Goal: Obtain resource: Obtain resource

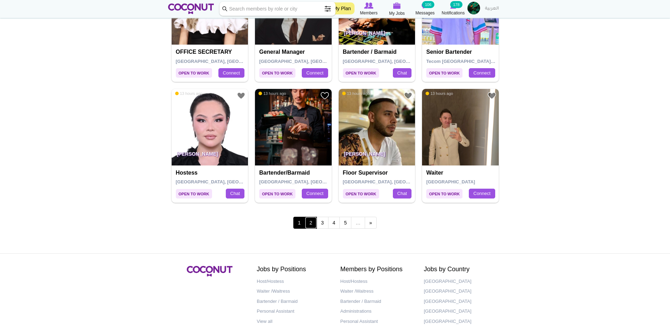
click at [310, 221] on link "2" at bounding box center [311, 223] width 12 height 12
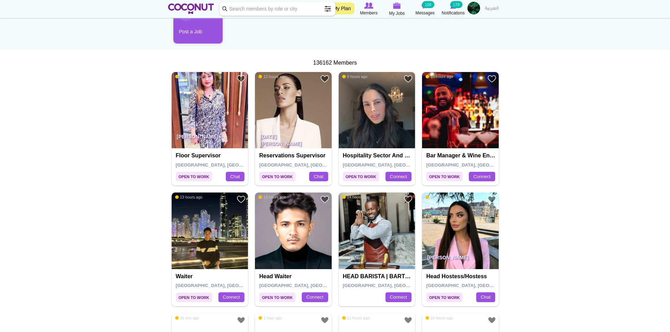
scroll to position [141, 0]
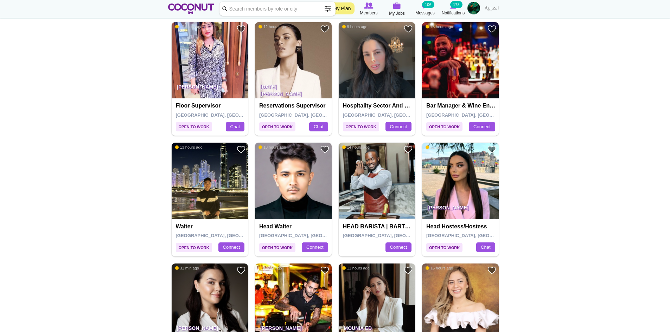
click at [391, 59] on img at bounding box center [377, 60] width 77 height 77
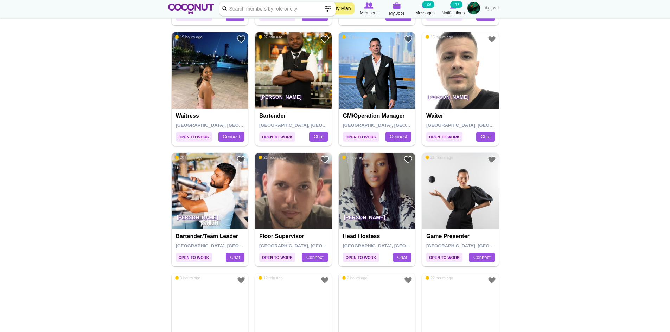
scroll to position [984, 0]
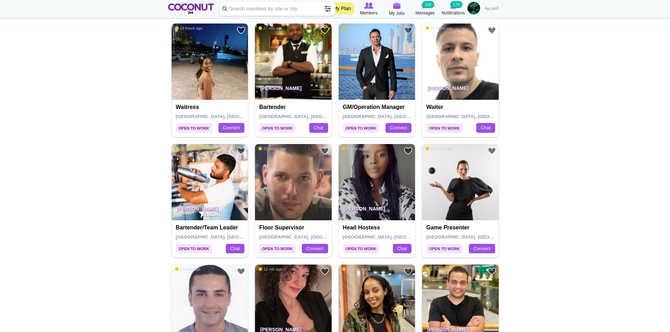
click at [288, 184] on img at bounding box center [293, 182] width 77 height 77
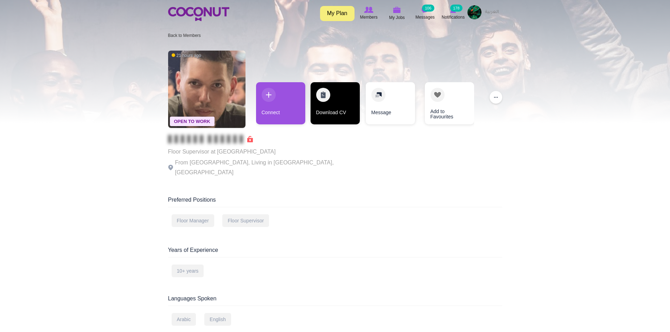
click at [333, 104] on link "Download CV" at bounding box center [334, 103] width 49 height 42
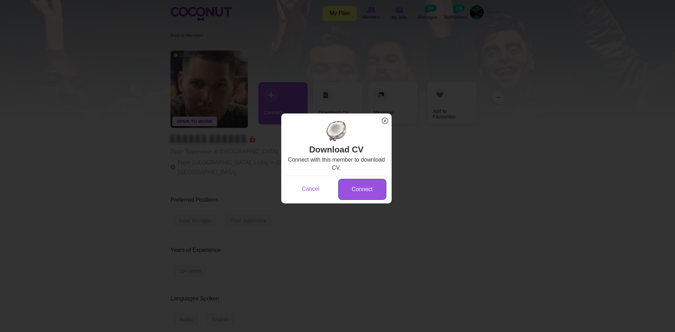
click at [369, 193] on link "Connect" at bounding box center [362, 189] width 48 height 21
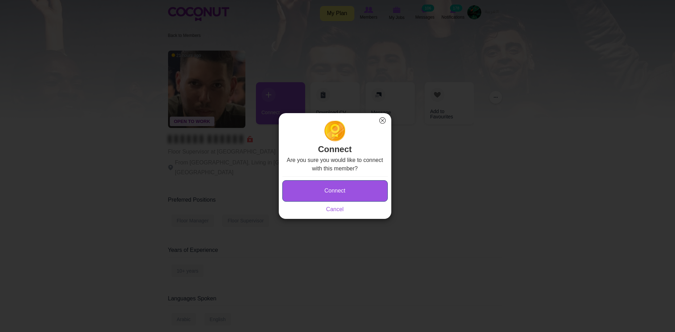
click at [366, 187] on button "Connect" at bounding box center [334, 190] width 105 height 21
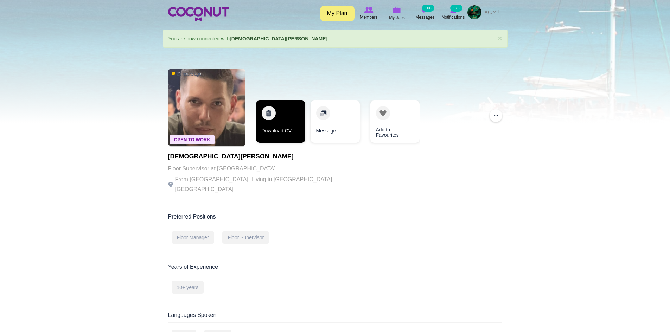
click at [299, 130] on link "Download CV" at bounding box center [280, 122] width 49 height 42
click at [283, 123] on link "Download CV" at bounding box center [280, 122] width 49 height 42
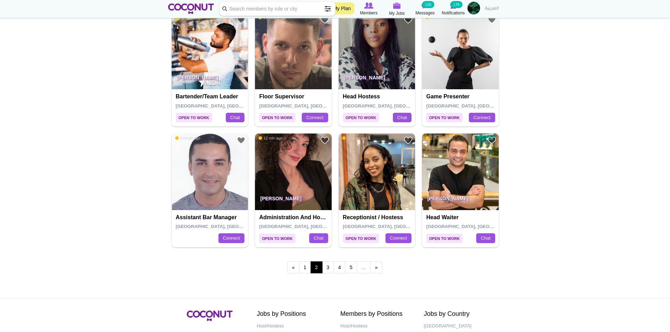
scroll to position [1125, 0]
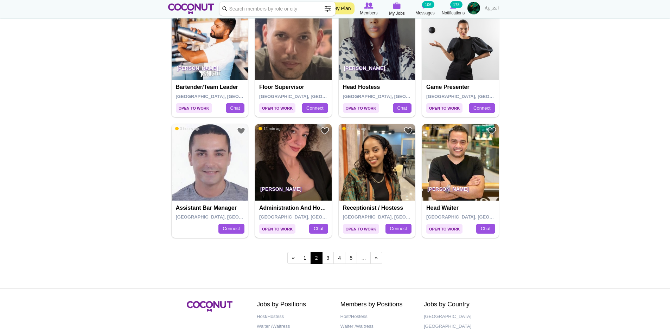
click at [375, 167] on img at bounding box center [377, 162] width 77 height 77
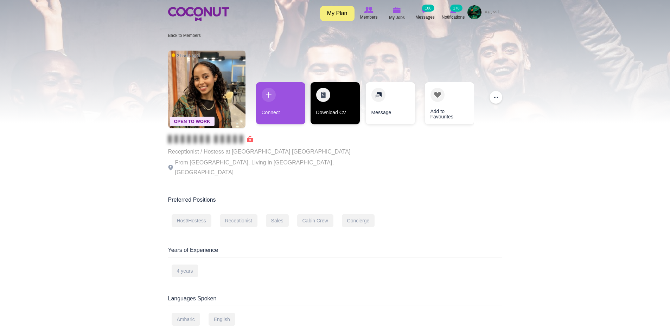
click at [328, 111] on link "Download CV" at bounding box center [334, 103] width 49 height 42
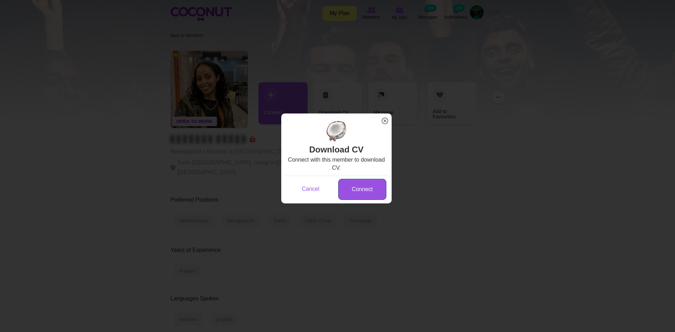
click at [354, 190] on link "Connect" at bounding box center [362, 189] width 48 height 21
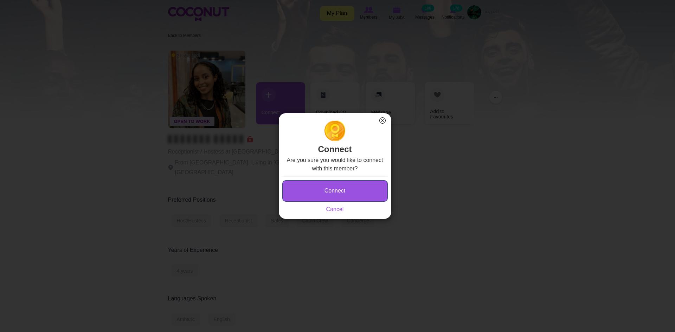
click at [355, 187] on button "Connect" at bounding box center [334, 190] width 105 height 21
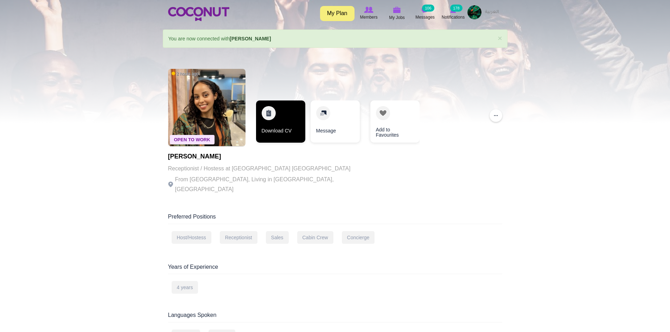
click at [279, 135] on link "Download CV" at bounding box center [280, 122] width 49 height 42
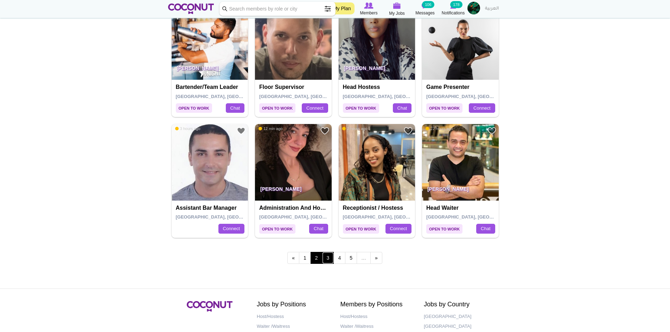
click at [329, 259] on link "3" at bounding box center [328, 258] width 12 height 12
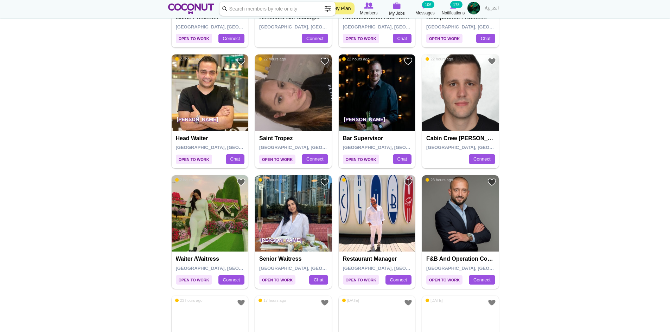
scroll to position [246, 0]
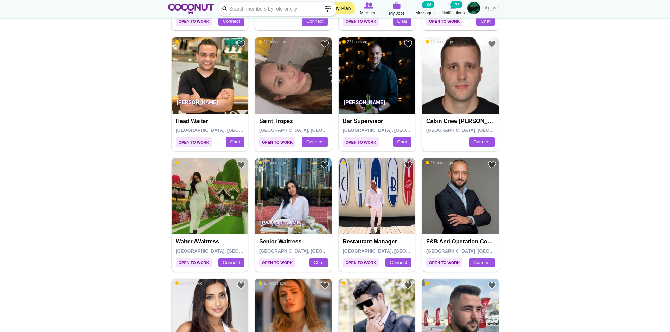
click at [299, 88] on img at bounding box center [293, 75] width 77 height 77
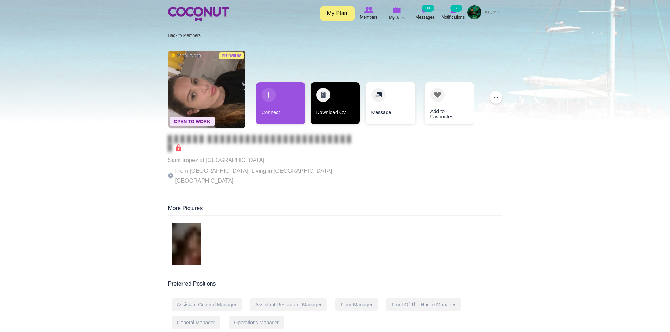
click at [346, 115] on link "Download CV" at bounding box center [334, 103] width 49 height 42
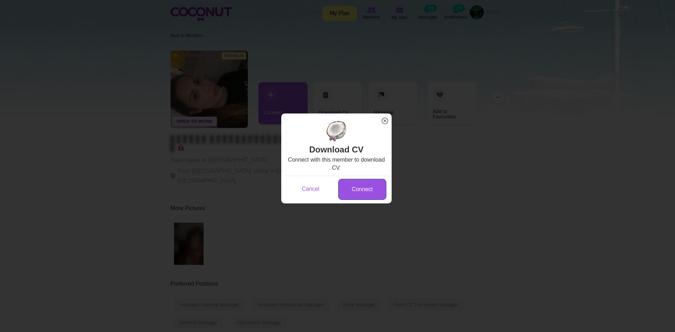
click at [366, 190] on link "Connect" at bounding box center [362, 189] width 48 height 21
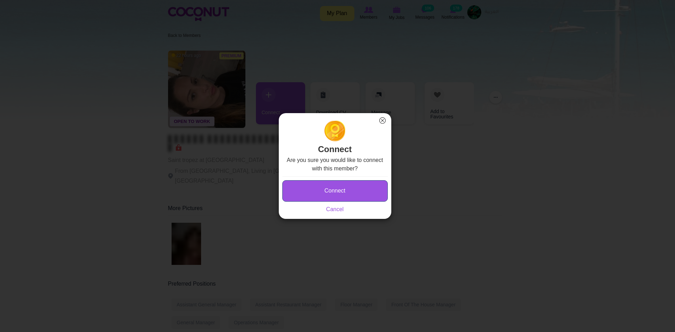
click at [362, 198] on button "Connect" at bounding box center [334, 190] width 105 height 21
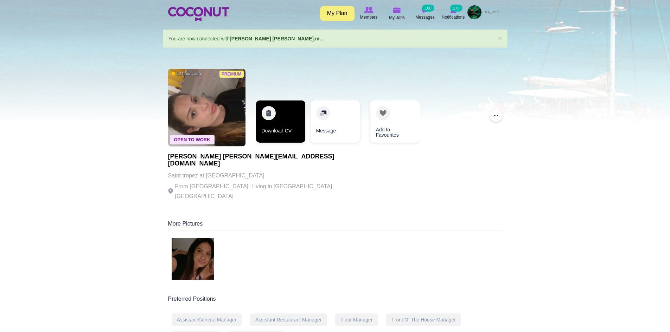
click at [285, 120] on link "Download CV" at bounding box center [280, 122] width 49 height 42
click at [171, 250] on div at bounding box center [335, 260] width 334 height 45
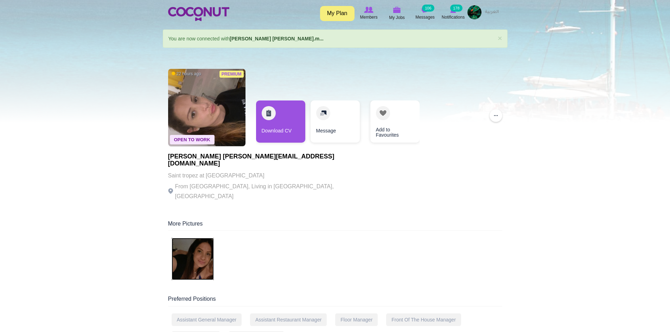
click at [181, 249] on img at bounding box center [193, 259] width 42 height 42
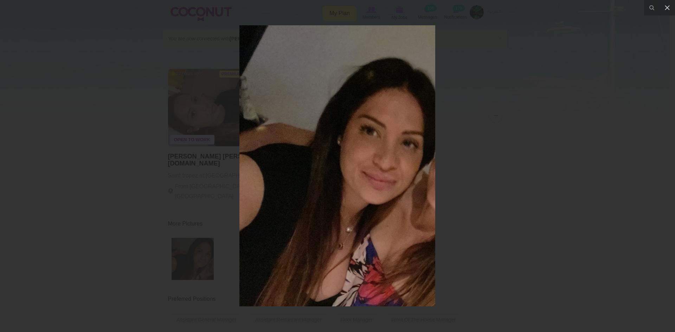
click at [669, 30] on div at bounding box center [337, 166] width 675 height 332
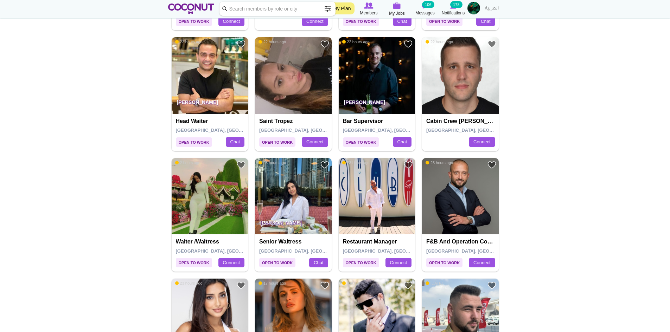
click at [305, 189] on img at bounding box center [293, 196] width 77 height 77
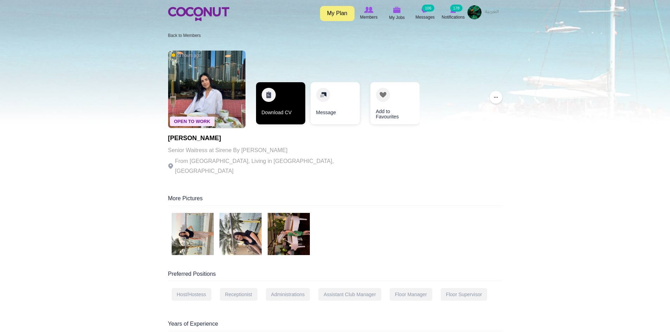
click at [274, 107] on link "Download CV" at bounding box center [280, 103] width 49 height 42
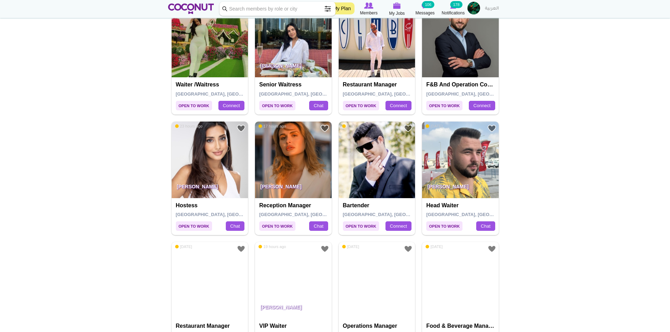
scroll to position [422, 0]
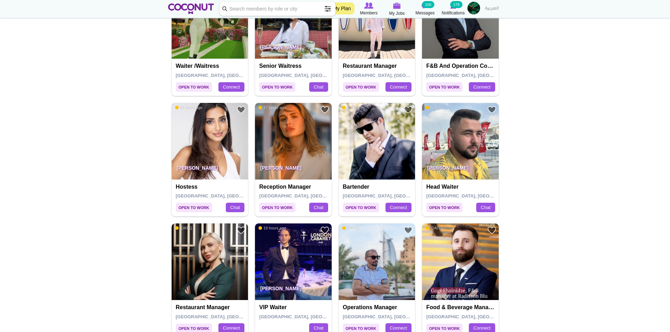
click at [226, 137] on img at bounding box center [210, 141] width 77 height 77
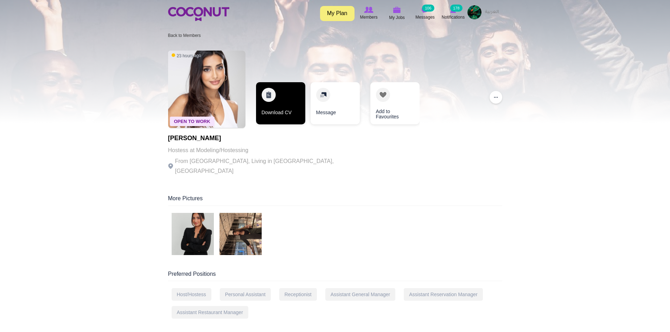
click at [295, 113] on link "Download CV" at bounding box center [280, 103] width 49 height 42
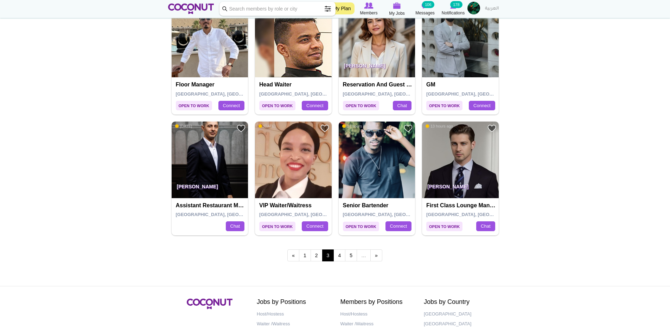
scroll to position [1160, 0]
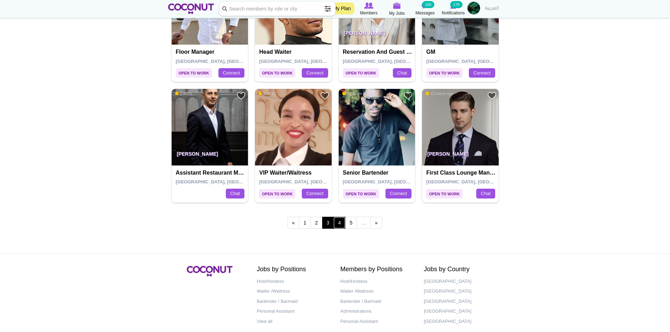
click at [337, 224] on link "4" at bounding box center [339, 223] width 12 height 12
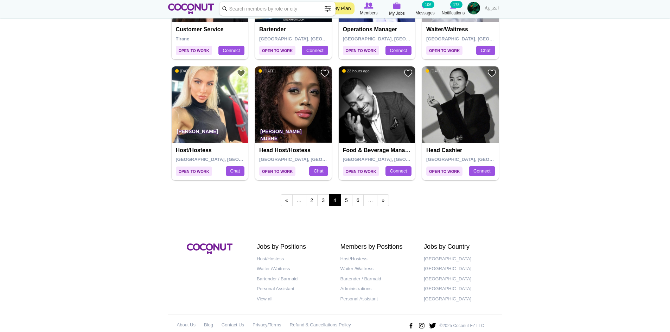
scroll to position [1195, 0]
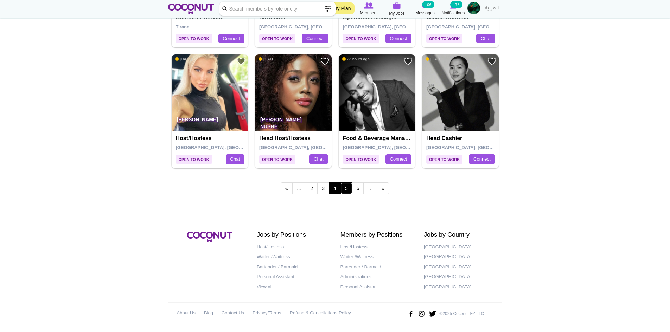
click at [346, 186] on link "5" at bounding box center [346, 188] width 12 height 12
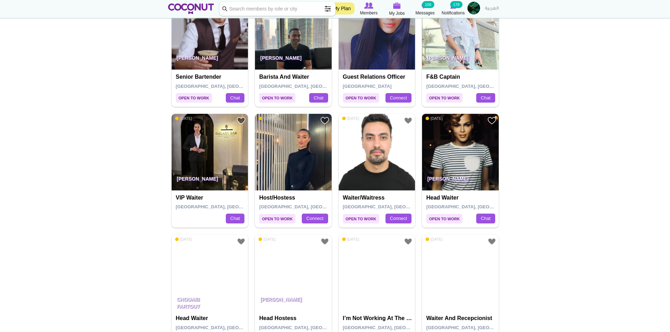
scroll to position [773, 0]
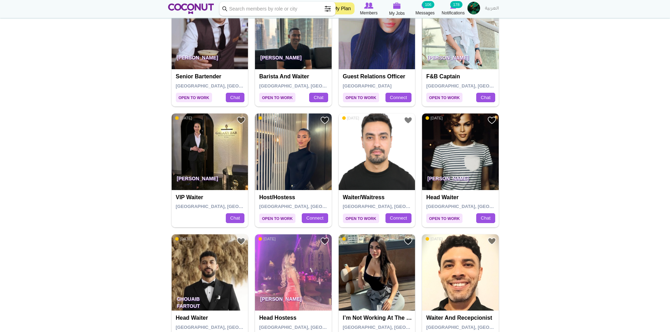
click at [293, 158] on img at bounding box center [293, 152] width 77 height 77
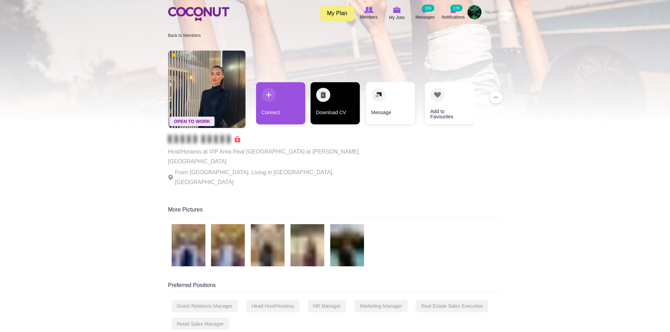
click at [328, 119] on link "Download CV" at bounding box center [334, 103] width 49 height 42
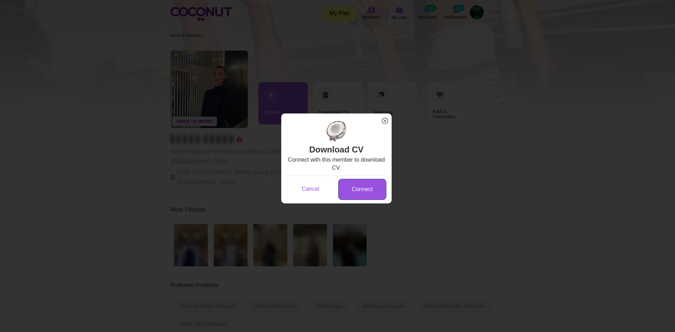
click at [355, 194] on link "Connect" at bounding box center [362, 189] width 48 height 21
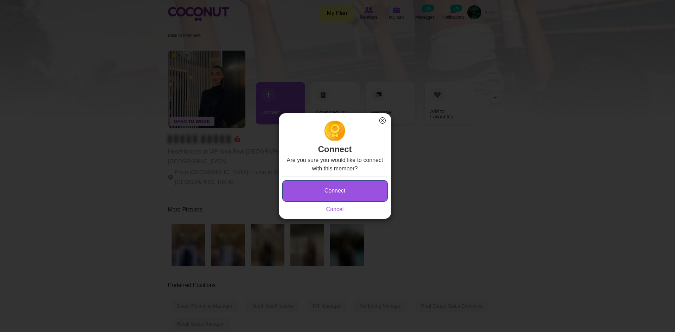
click at [348, 186] on button "Connect" at bounding box center [334, 190] width 105 height 21
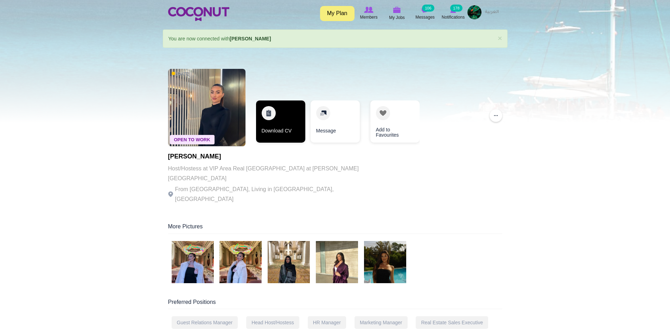
click at [289, 130] on link "Download CV" at bounding box center [280, 122] width 49 height 42
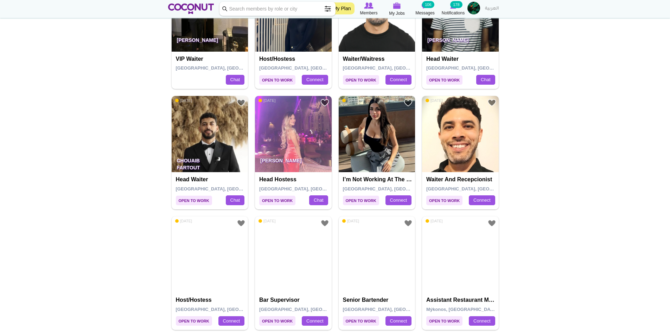
scroll to position [914, 0]
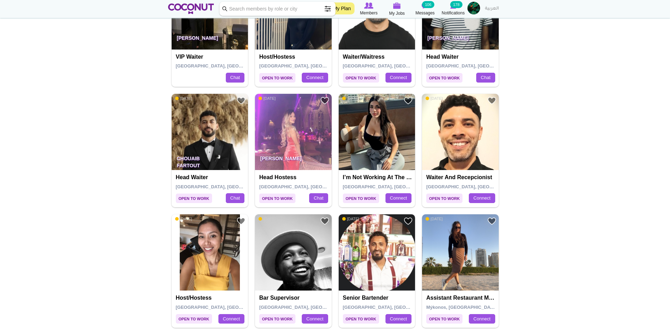
click at [381, 136] on img at bounding box center [377, 132] width 77 height 77
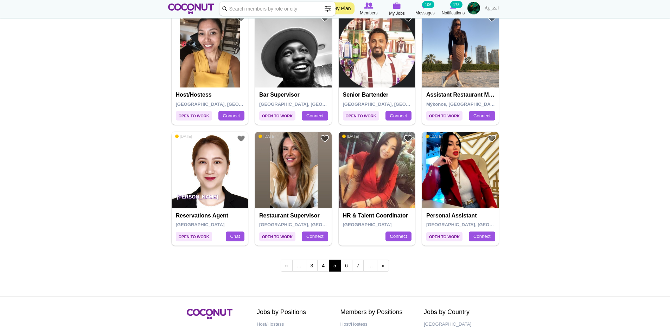
scroll to position [1125, 0]
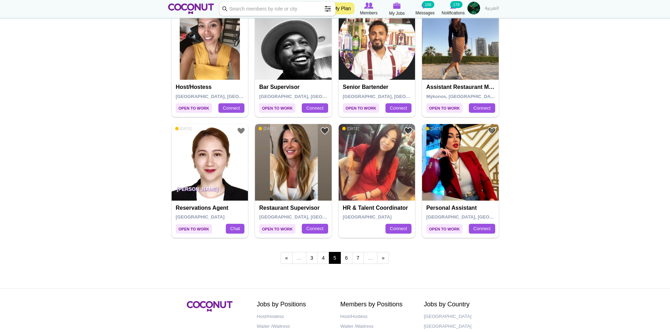
click at [306, 169] on img at bounding box center [293, 162] width 77 height 77
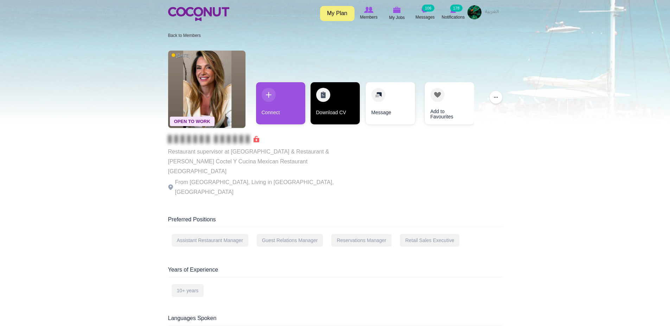
click at [326, 112] on link "Download CV" at bounding box center [334, 103] width 49 height 42
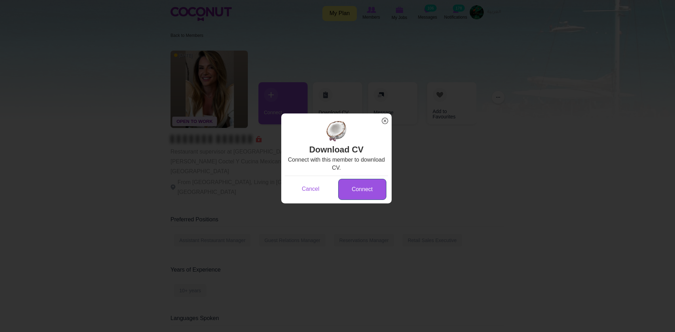
click at [360, 189] on link "Connect" at bounding box center [362, 189] width 48 height 21
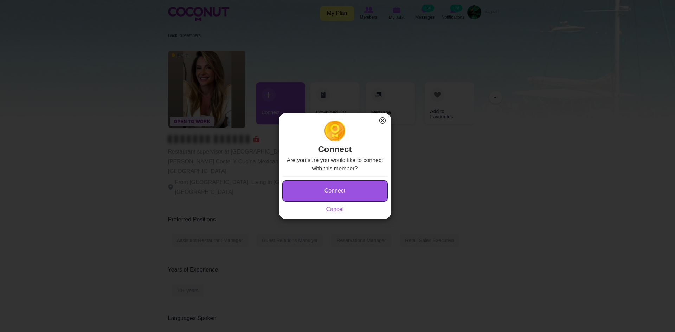
click at [358, 194] on button "Connect" at bounding box center [334, 190] width 105 height 21
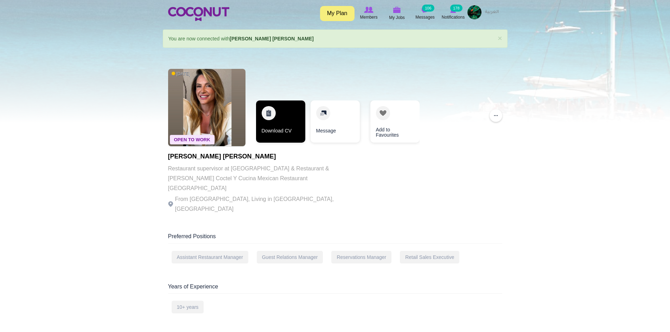
click at [283, 129] on link "Download CV" at bounding box center [280, 122] width 49 height 42
click at [283, 131] on link "Download CV" at bounding box center [280, 122] width 49 height 42
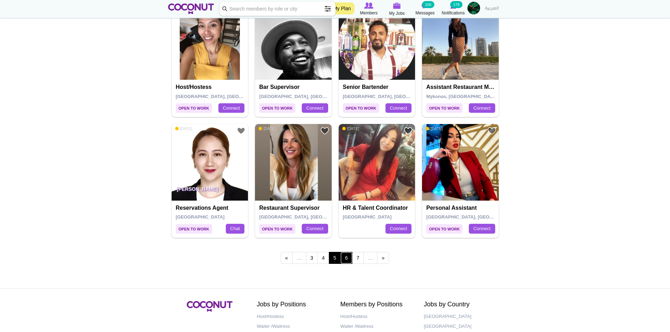
click at [347, 257] on link "6" at bounding box center [346, 258] width 12 height 12
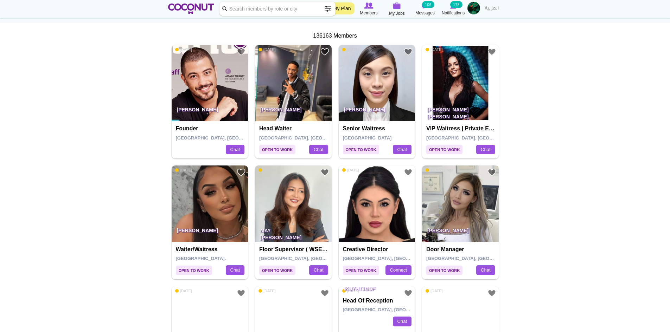
scroll to position [176, 0]
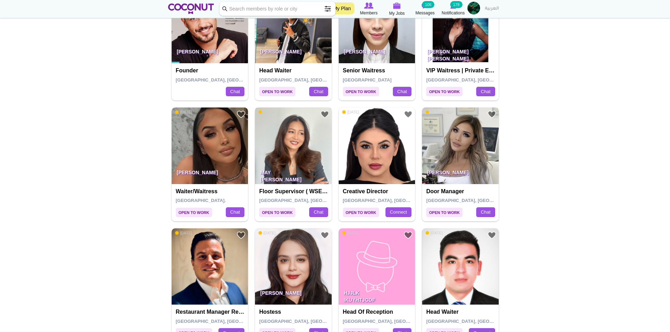
click at [288, 149] on img at bounding box center [293, 146] width 77 height 77
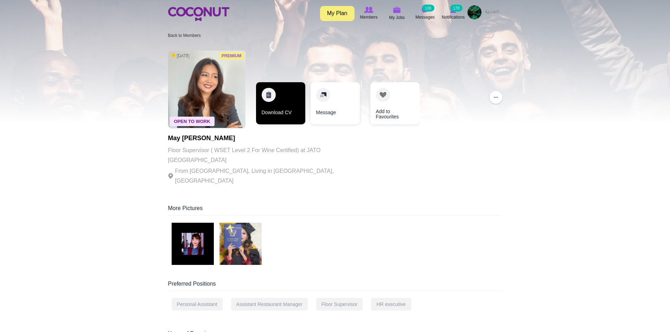
click at [296, 111] on link "Download CV" at bounding box center [280, 103] width 49 height 42
click at [15, 4] on div "Toggle navigation My Plan Members My Jobs Post a Job Messages 106 Notifications…" at bounding box center [335, 13] width 670 height 26
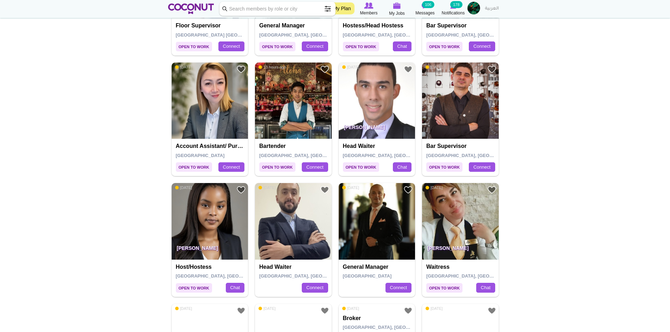
scroll to position [738, 0]
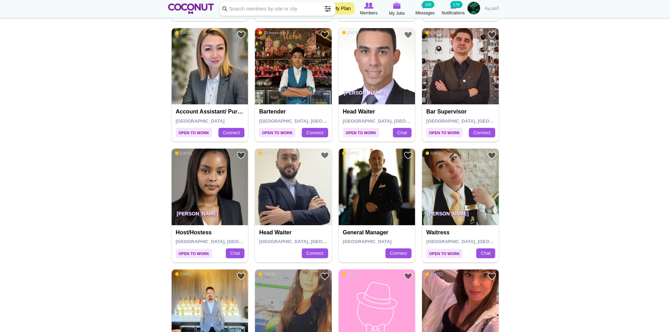
click at [465, 195] on img at bounding box center [460, 187] width 77 height 77
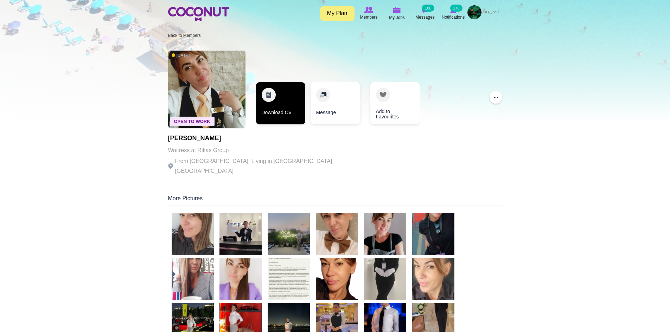
click at [283, 102] on link "Download CV" at bounding box center [280, 103] width 49 height 42
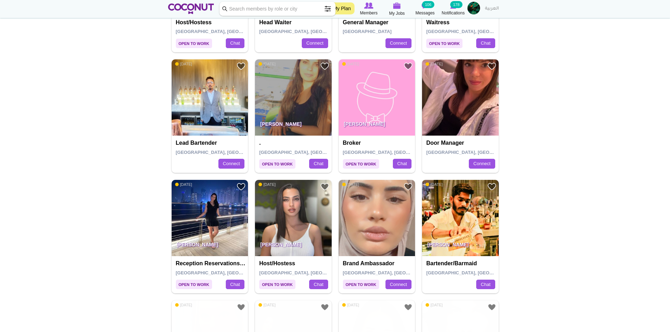
scroll to position [949, 0]
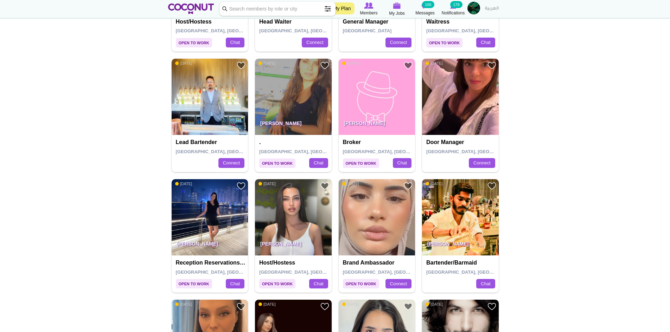
click at [302, 222] on img at bounding box center [293, 217] width 77 height 77
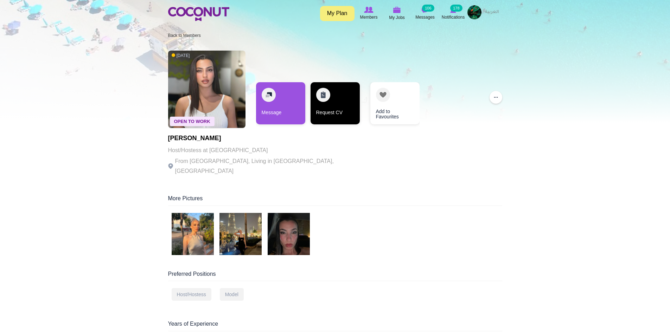
click at [334, 103] on link "Request CV" at bounding box center [334, 103] width 49 height 42
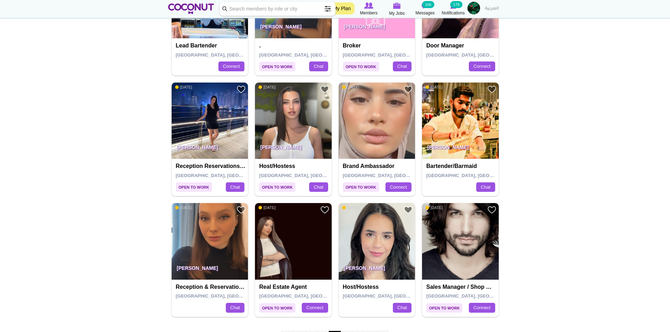
scroll to position [1090, 0]
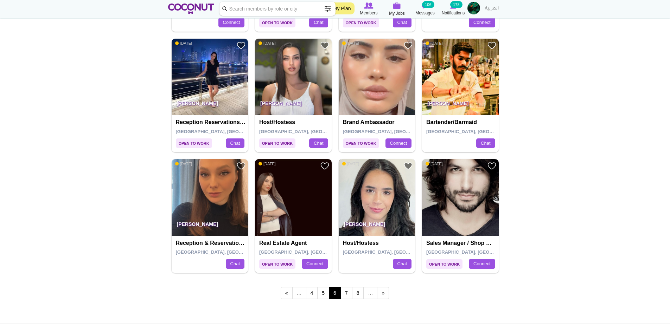
click at [378, 186] on img at bounding box center [377, 197] width 77 height 77
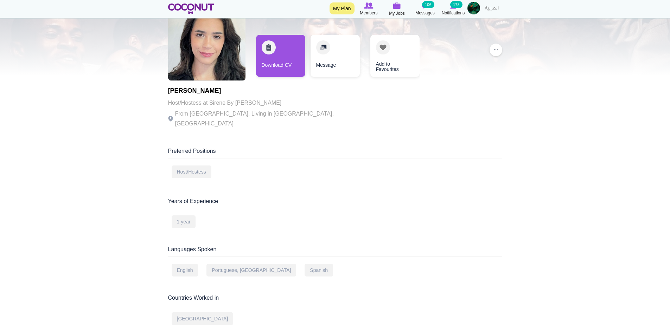
scroll to position [35, 0]
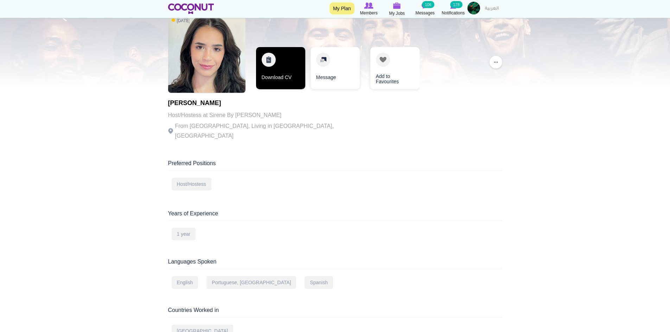
click at [290, 77] on link "Download CV" at bounding box center [280, 68] width 49 height 42
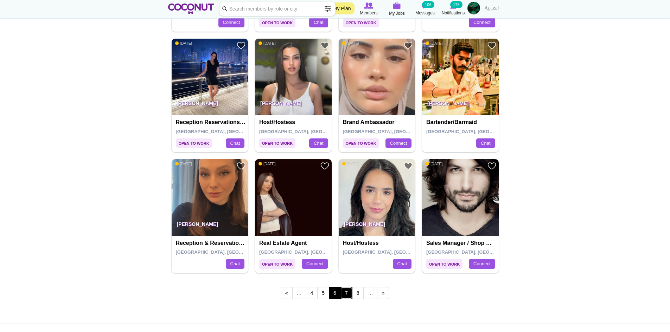
click at [349, 291] on link "7" at bounding box center [346, 293] width 12 height 12
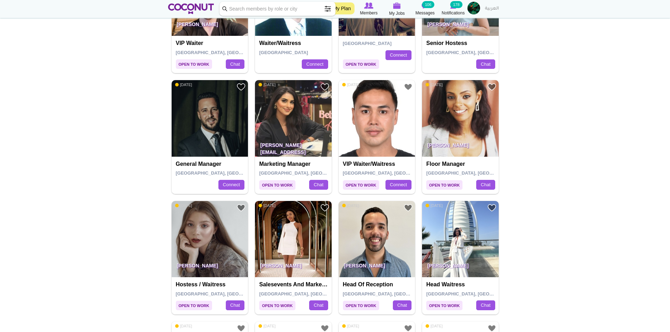
scroll to position [809, 0]
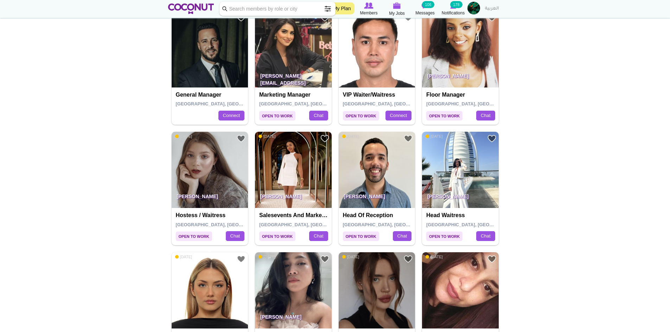
scroll to position [879, 0]
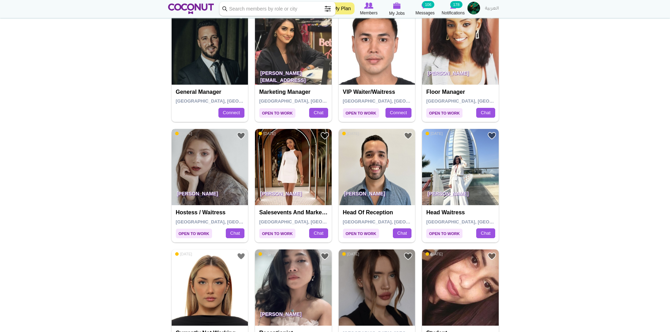
click at [215, 171] on img at bounding box center [210, 167] width 77 height 77
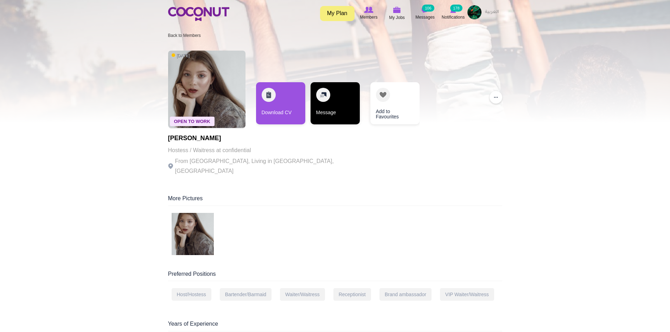
click at [312, 107] on link "Message" at bounding box center [334, 103] width 49 height 42
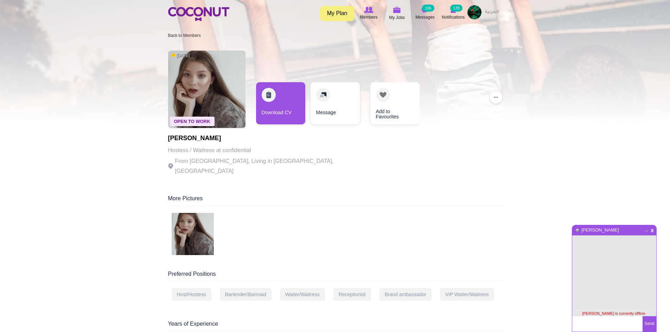
click at [653, 230] on span "x" at bounding box center [652, 229] width 6 height 5
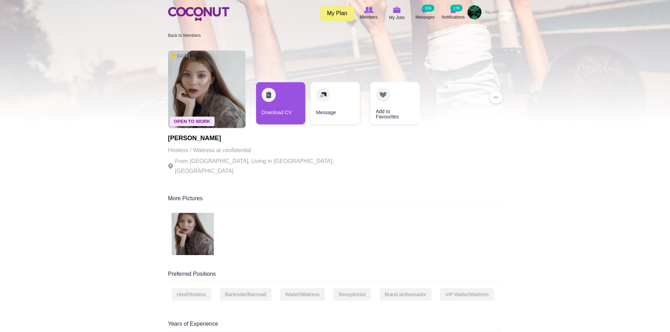
click at [308, 103] on div "Download CV Message Add to Favourites" at bounding box center [337, 105] width 163 height 46
click at [294, 100] on link "Download CV" at bounding box center [280, 103] width 49 height 42
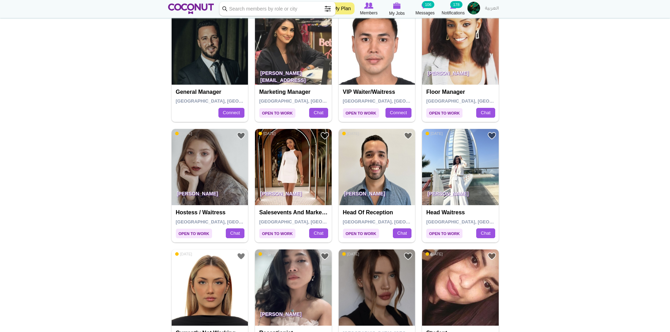
click at [468, 204] on p "May Ann Alisoso" at bounding box center [460, 196] width 77 height 20
click at [467, 181] on img at bounding box center [460, 167] width 77 height 77
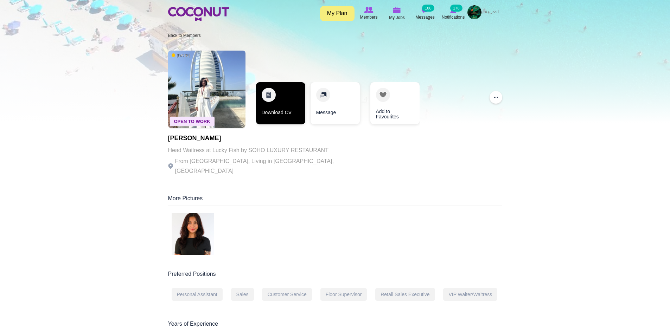
click at [284, 103] on link "Download CV" at bounding box center [280, 103] width 49 height 42
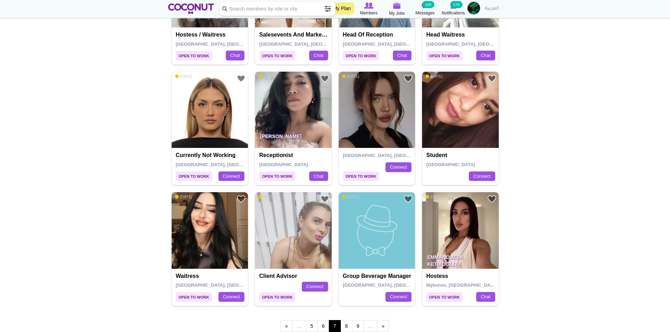
scroll to position [1090, 0]
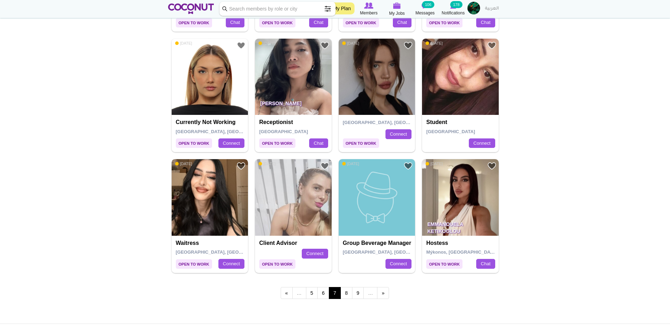
click at [218, 201] on img at bounding box center [210, 197] width 77 height 77
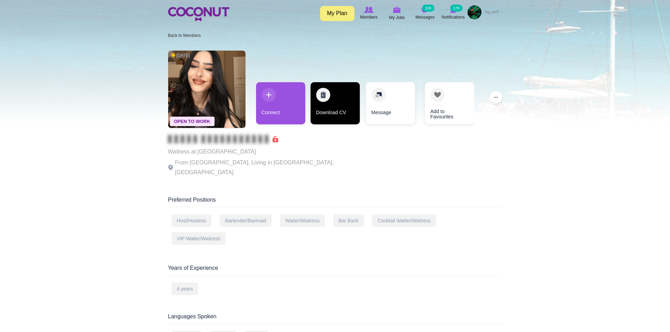
click at [332, 116] on link "Download CV" at bounding box center [334, 103] width 49 height 42
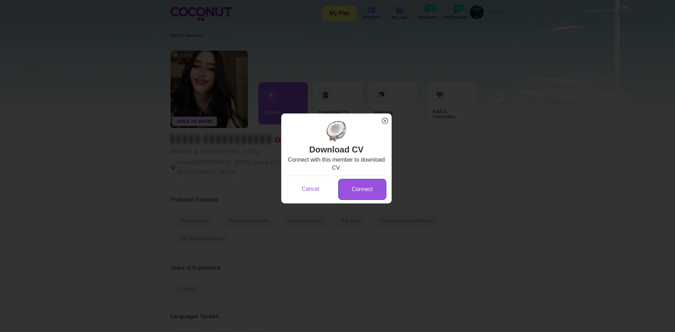
click at [362, 184] on link "Connect" at bounding box center [362, 189] width 48 height 21
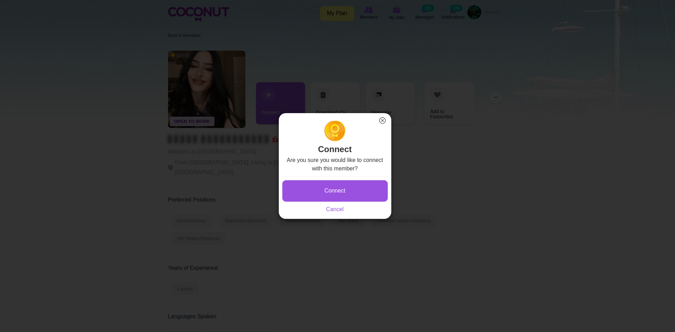
click at [347, 186] on button "Connect" at bounding box center [334, 190] width 105 height 21
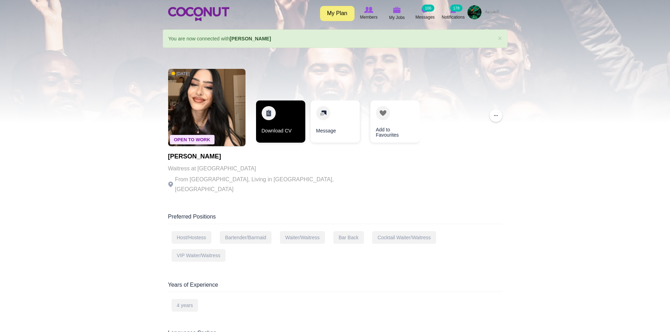
click at [289, 114] on link "Download CV" at bounding box center [280, 122] width 49 height 42
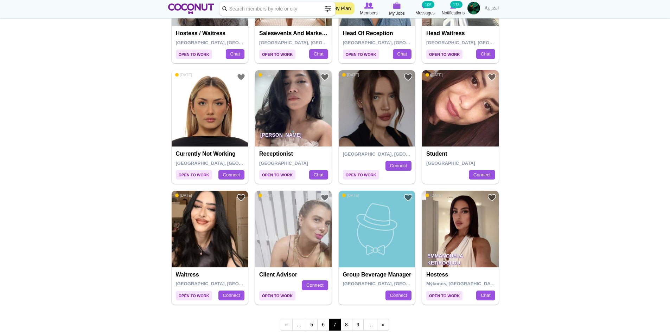
scroll to position [1090, 0]
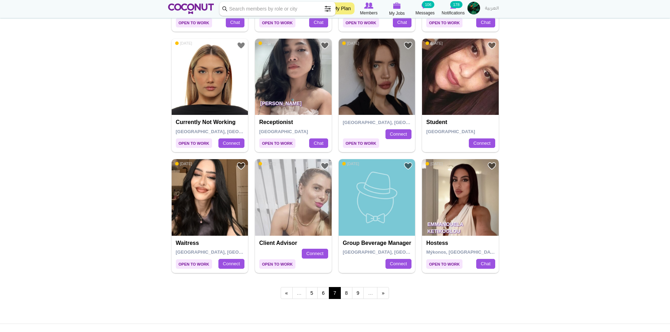
click at [456, 208] on img at bounding box center [460, 197] width 77 height 77
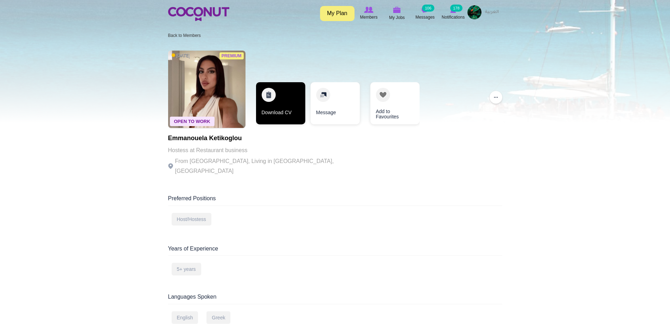
click at [275, 114] on link "Download CV" at bounding box center [280, 103] width 49 height 42
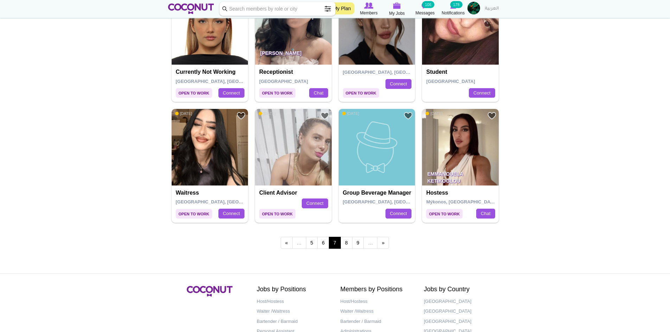
scroll to position [1195, 0]
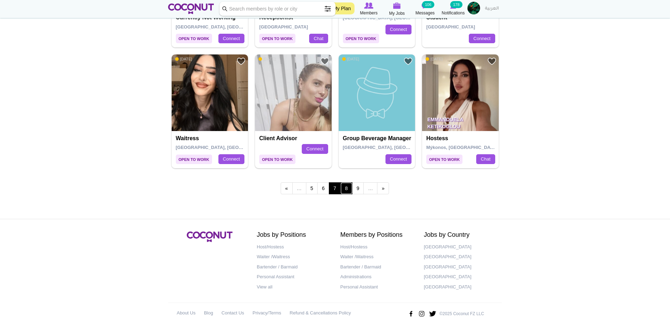
click at [348, 188] on link "8" at bounding box center [346, 188] width 12 height 12
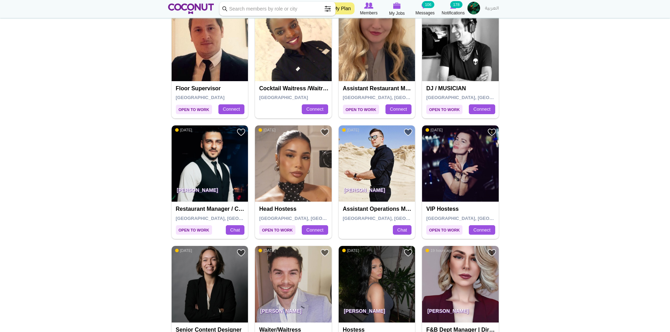
scroll to position [281, 0]
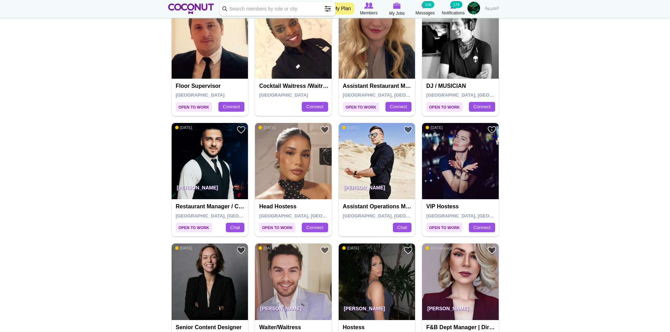
click at [472, 162] on img at bounding box center [460, 161] width 77 height 77
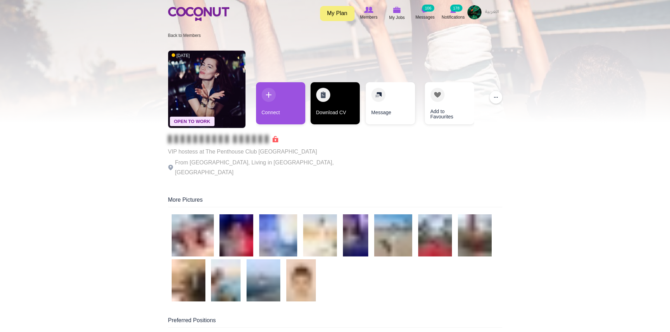
click at [340, 110] on link "Download CV" at bounding box center [334, 103] width 49 height 42
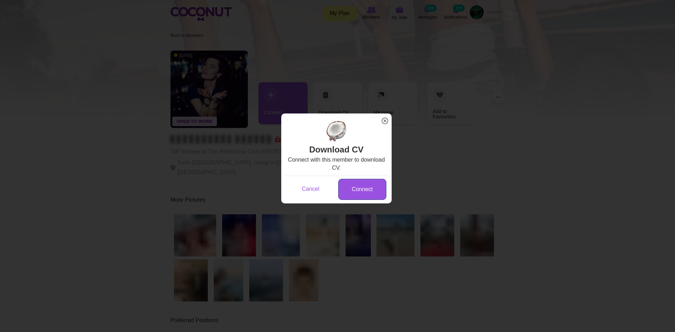
click at [367, 186] on link "Connect" at bounding box center [362, 189] width 48 height 21
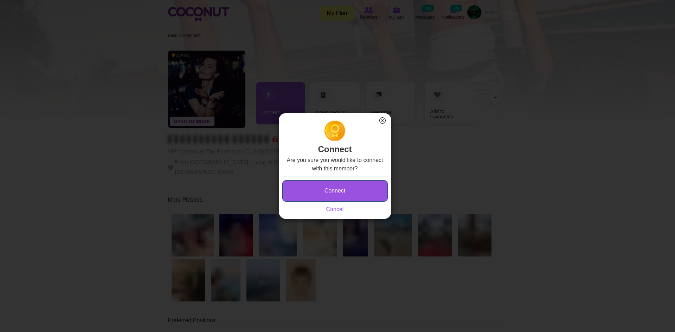
click at [308, 199] on button "Connect" at bounding box center [334, 190] width 105 height 21
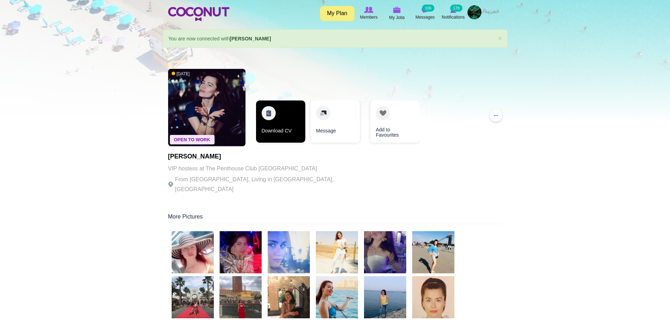
click at [287, 134] on link "Download CV" at bounding box center [280, 122] width 49 height 42
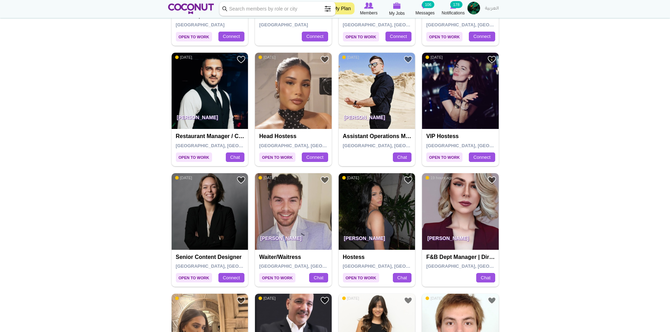
scroll to position [387, 0]
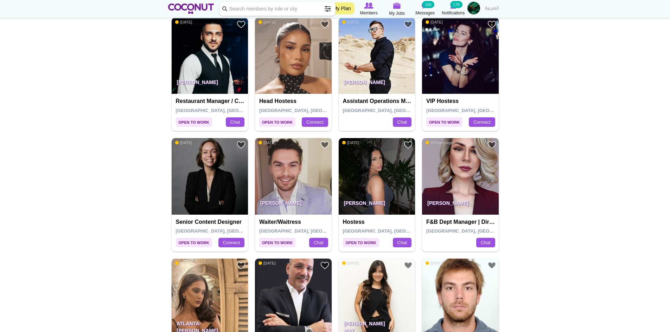
click at [300, 180] on img at bounding box center [293, 176] width 77 height 77
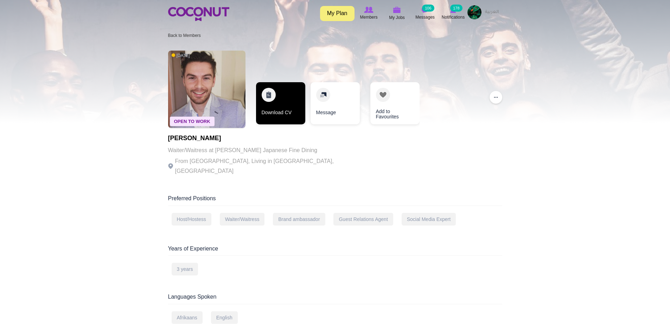
click at [287, 110] on link "Download CV" at bounding box center [280, 103] width 49 height 42
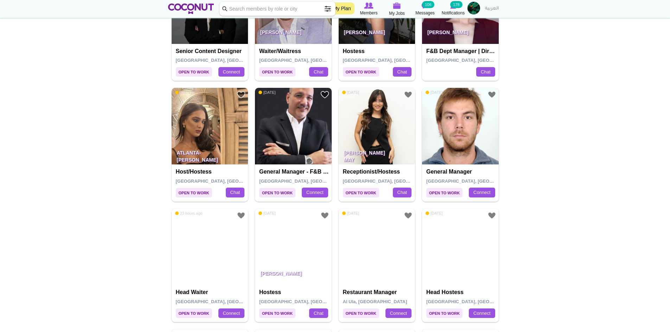
scroll to position [562, 0]
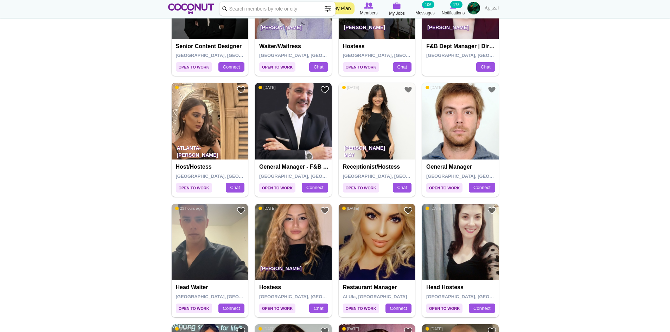
click at [208, 129] on img at bounding box center [210, 121] width 77 height 77
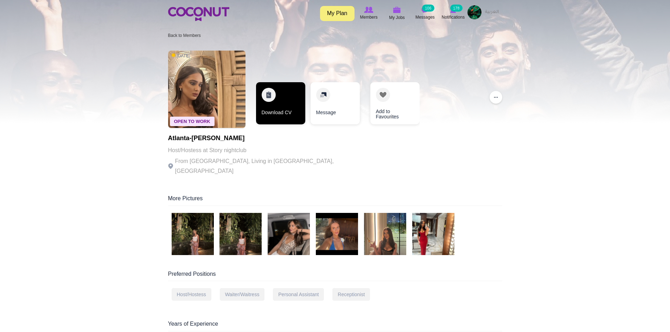
click at [273, 105] on link "Download CV" at bounding box center [280, 103] width 49 height 42
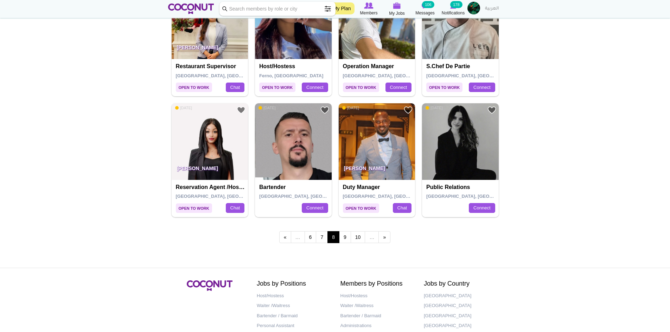
scroll to position [1160, 0]
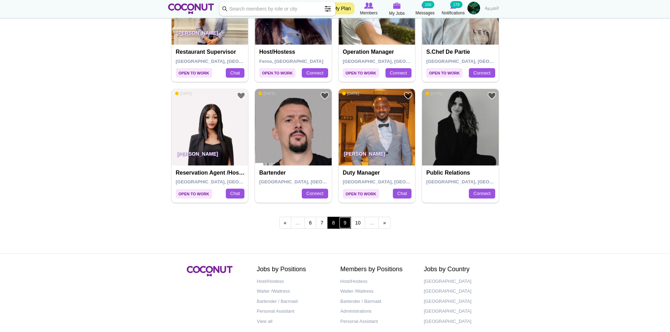
click at [343, 225] on link "9" at bounding box center [345, 223] width 12 height 12
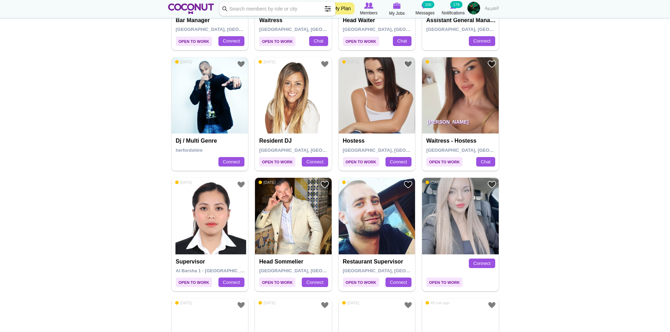
scroll to position [352, 0]
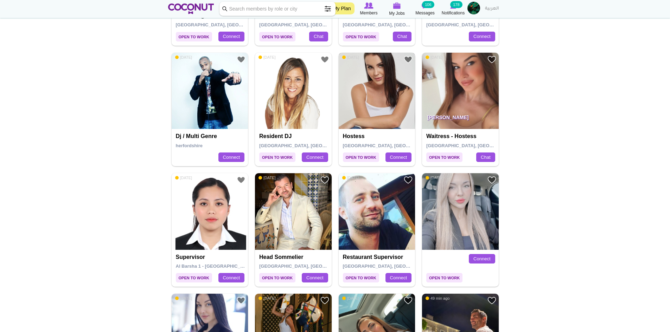
click at [377, 85] on img at bounding box center [377, 91] width 77 height 77
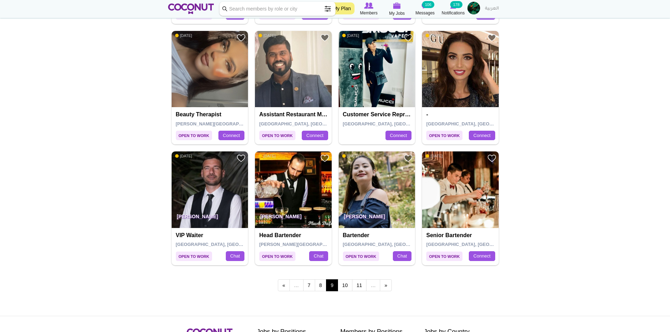
scroll to position [1125, 0]
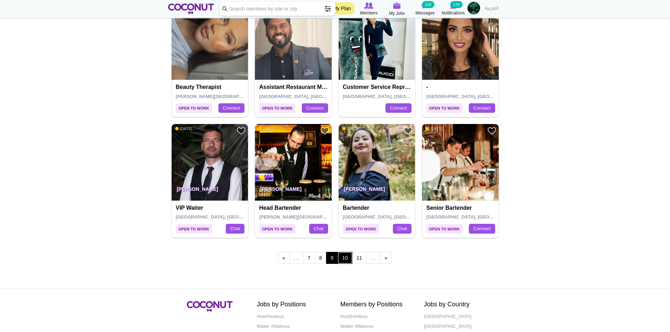
click at [345, 260] on link "10" at bounding box center [344, 258] width 15 height 12
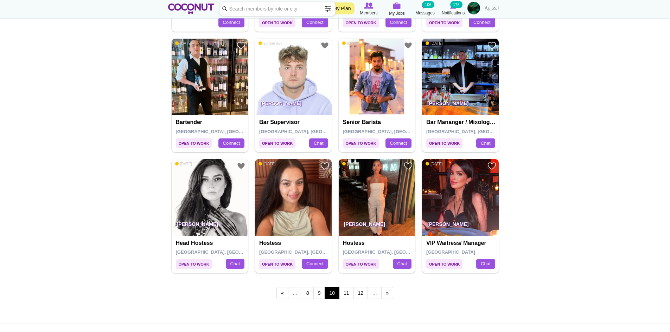
scroll to position [1125, 0]
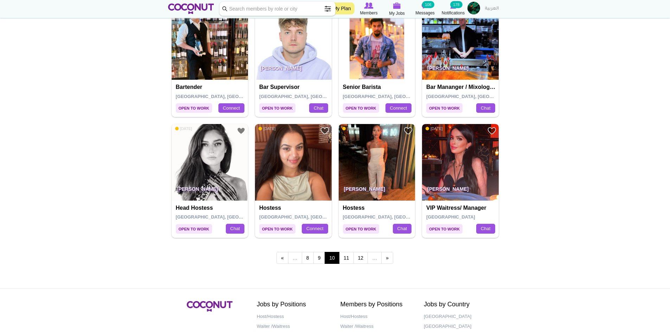
click at [462, 159] on img at bounding box center [460, 162] width 77 height 77
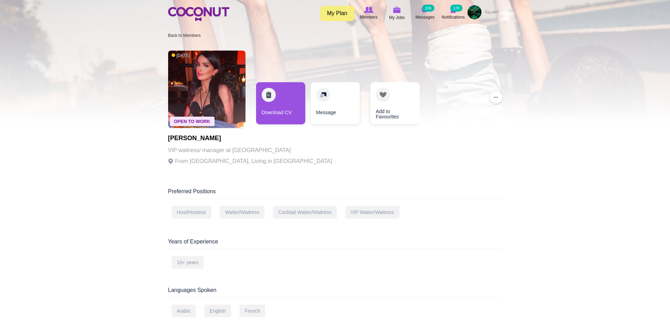
click at [230, 91] on img at bounding box center [206, 89] width 77 height 77
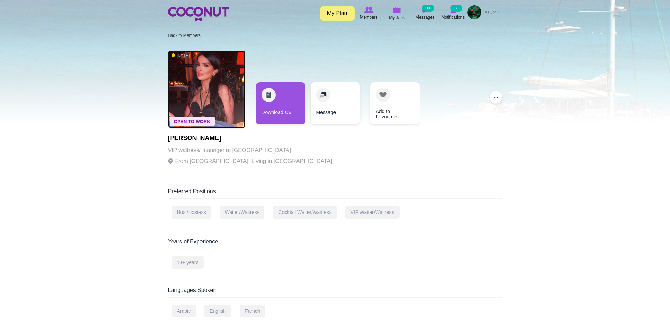
click at [212, 103] on img at bounding box center [206, 89] width 77 height 77
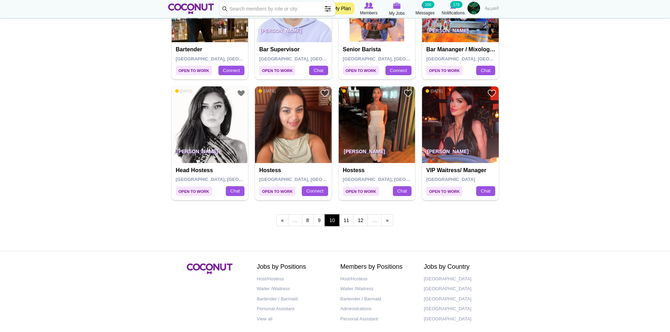
scroll to position [1195, 0]
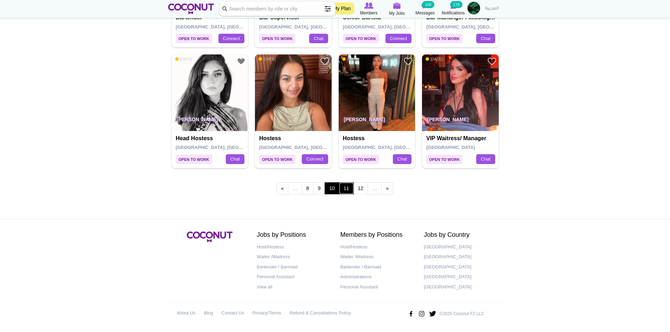
click at [343, 193] on link "11" at bounding box center [346, 188] width 15 height 12
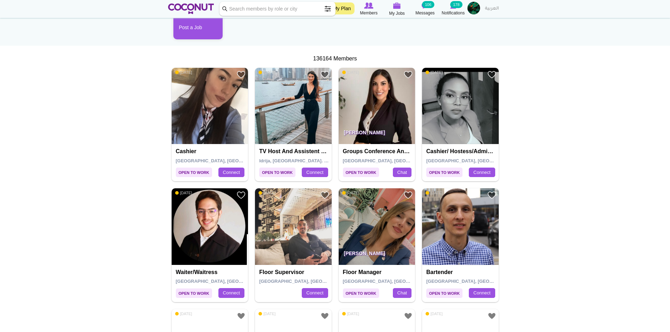
scroll to position [105, 0]
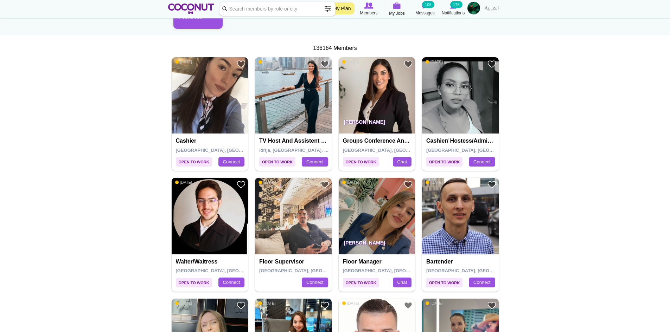
click at [222, 232] on img at bounding box center [210, 216] width 77 height 77
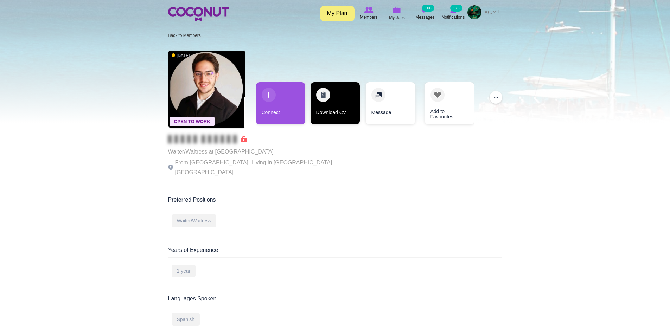
click at [322, 105] on link "Download CV" at bounding box center [334, 103] width 49 height 42
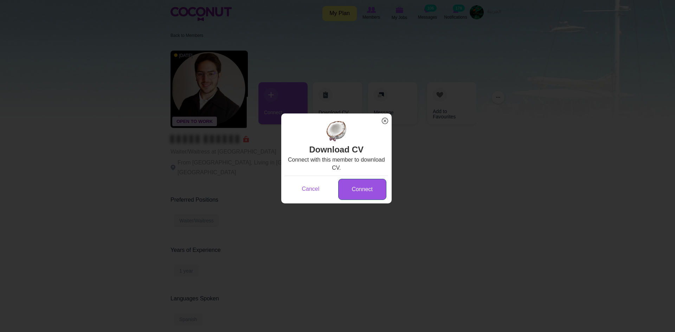
click at [355, 185] on link "Connect" at bounding box center [362, 189] width 48 height 21
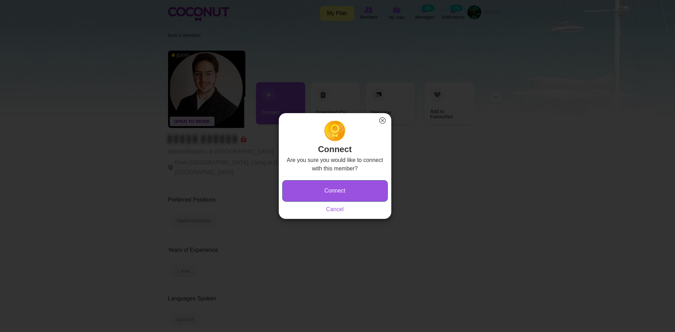
click at [342, 196] on button "Connect" at bounding box center [334, 190] width 105 height 21
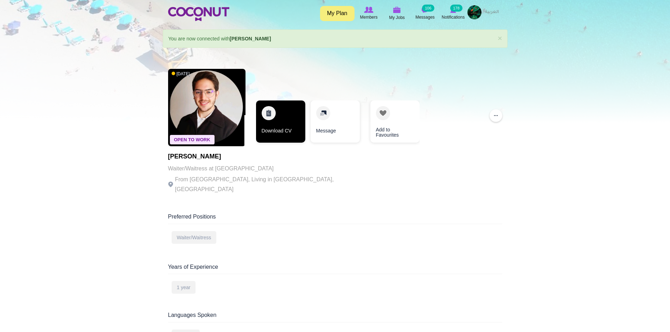
click at [295, 130] on link "Download CV" at bounding box center [280, 122] width 49 height 42
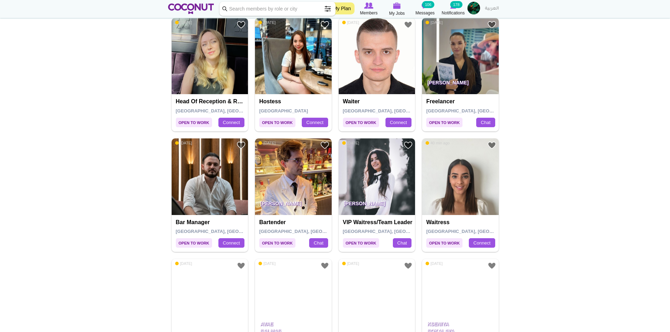
scroll to position [387, 0]
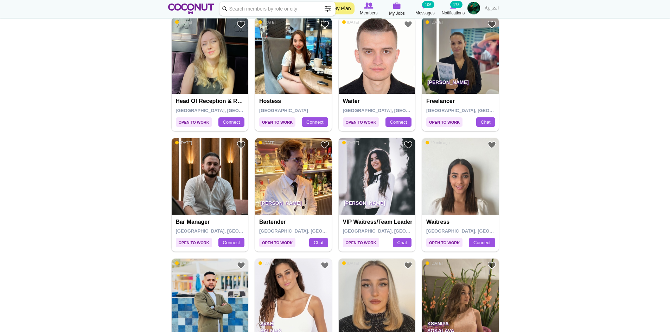
click at [384, 182] on img at bounding box center [377, 176] width 77 height 77
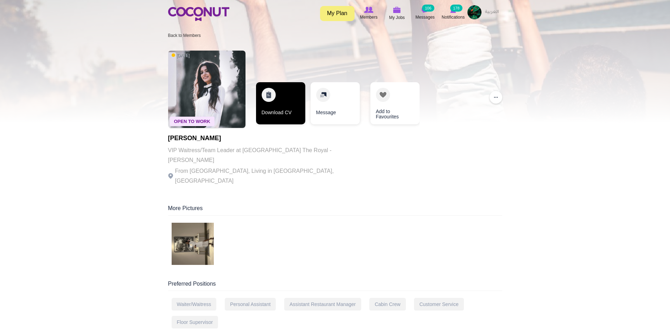
click at [277, 111] on link "Download CV" at bounding box center [280, 103] width 49 height 42
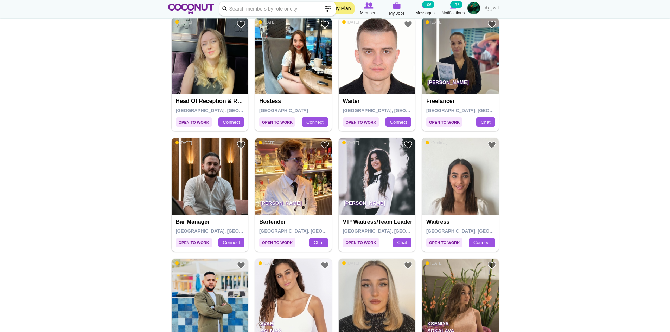
click at [481, 192] on img at bounding box center [460, 176] width 77 height 77
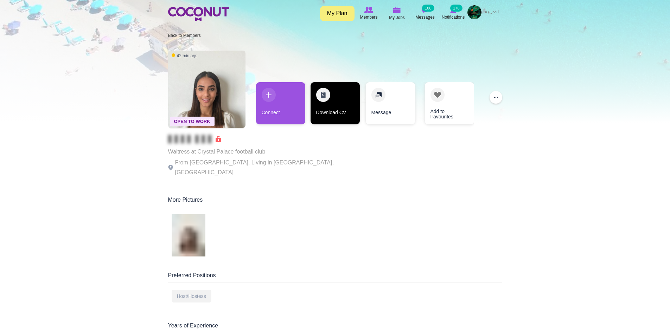
click at [335, 110] on link "Download CV" at bounding box center [334, 103] width 49 height 42
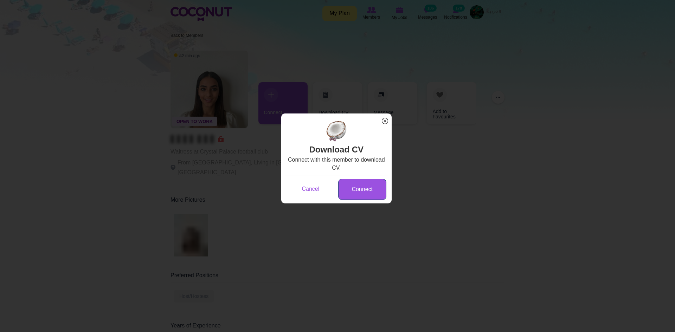
click at [364, 193] on link "Connect" at bounding box center [362, 189] width 48 height 21
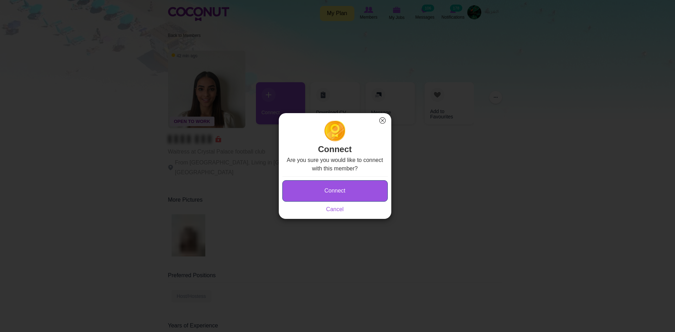
click at [362, 193] on button "Connect" at bounding box center [334, 190] width 105 height 21
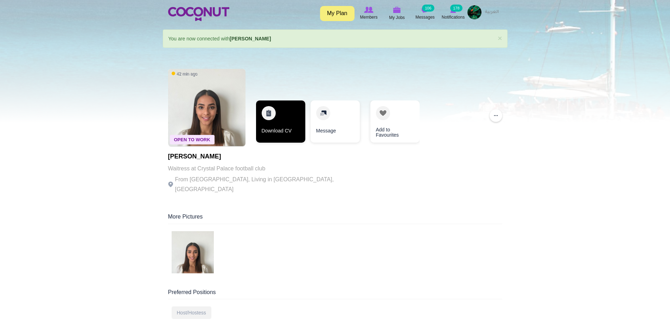
click at [288, 128] on link "Download CV" at bounding box center [280, 122] width 49 height 42
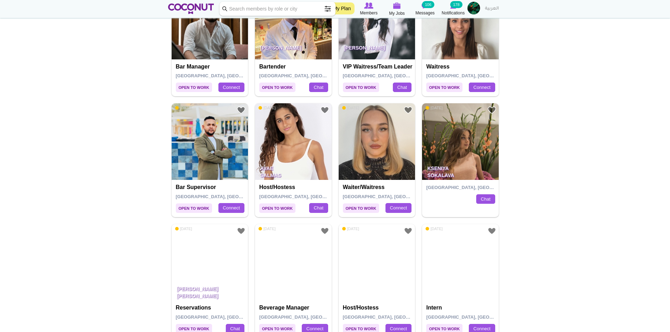
scroll to position [633, 0]
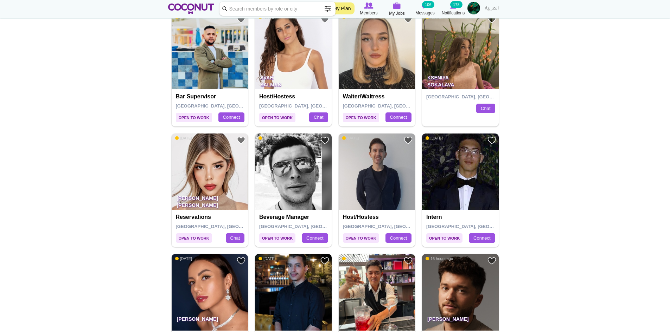
click at [308, 57] on img at bounding box center [293, 51] width 77 height 77
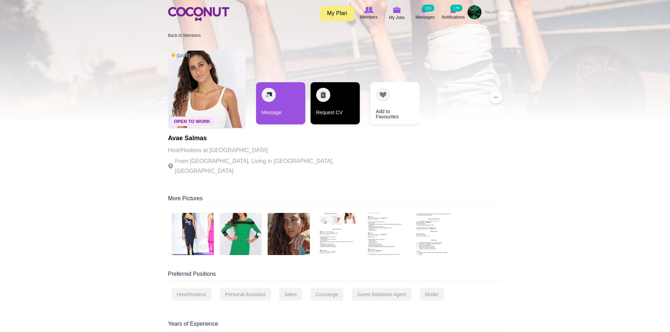
click at [343, 118] on link "Request CV" at bounding box center [334, 103] width 49 height 42
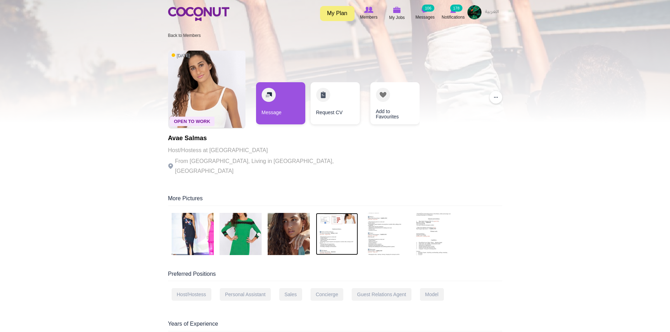
click at [349, 238] on img at bounding box center [337, 234] width 42 height 42
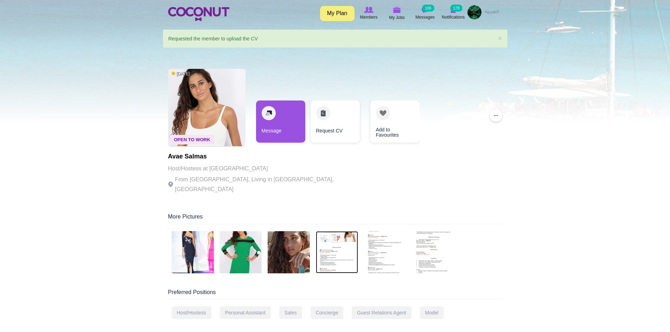
click at [333, 256] on img at bounding box center [337, 252] width 42 height 42
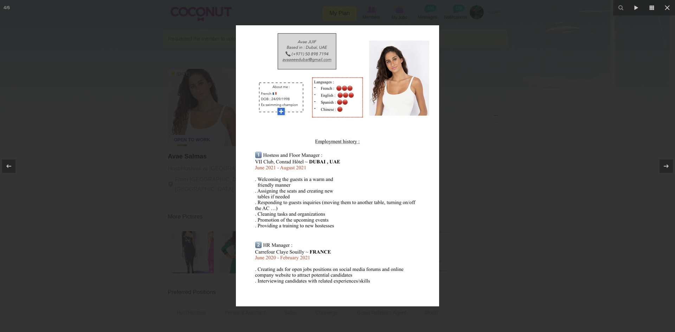
click at [650, 52] on div at bounding box center [337, 166] width 675 height 332
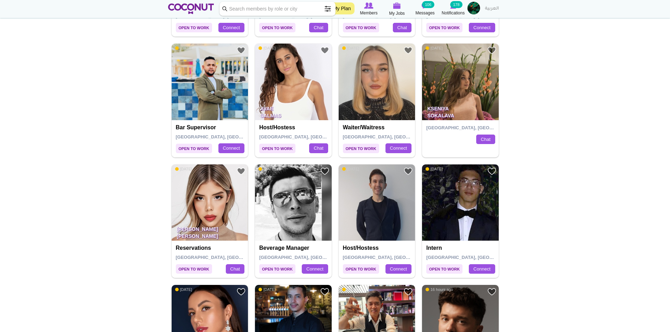
scroll to position [598, 0]
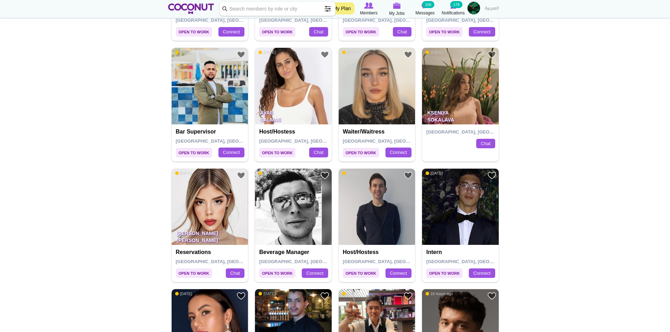
click at [374, 77] on img at bounding box center [377, 86] width 77 height 77
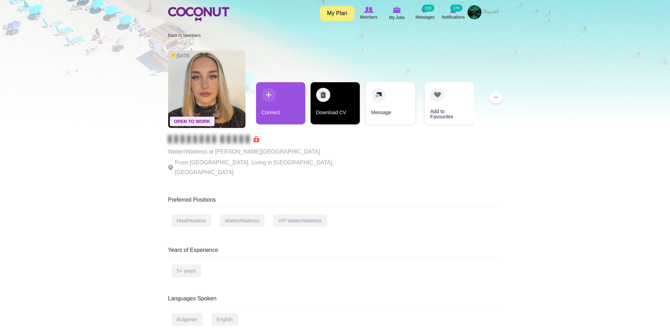
click at [337, 115] on link "Download CV" at bounding box center [334, 103] width 49 height 42
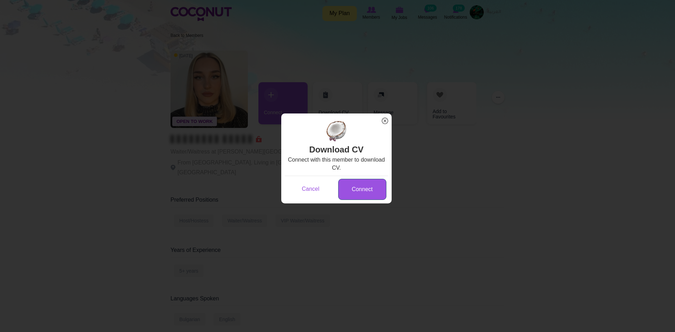
click at [368, 187] on link "Connect" at bounding box center [362, 189] width 48 height 21
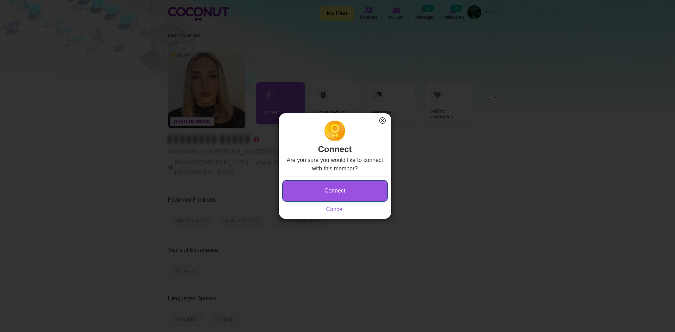
click at [359, 193] on button "Connect" at bounding box center [334, 190] width 105 height 21
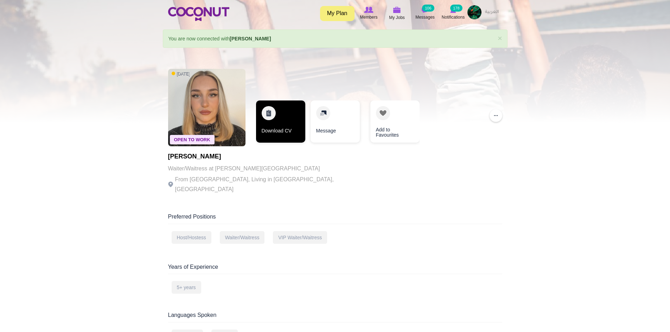
click at [275, 126] on link "Download CV" at bounding box center [280, 122] width 49 height 42
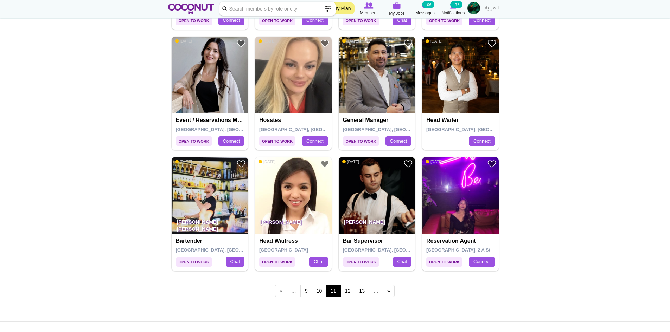
scroll to position [1125, 0]
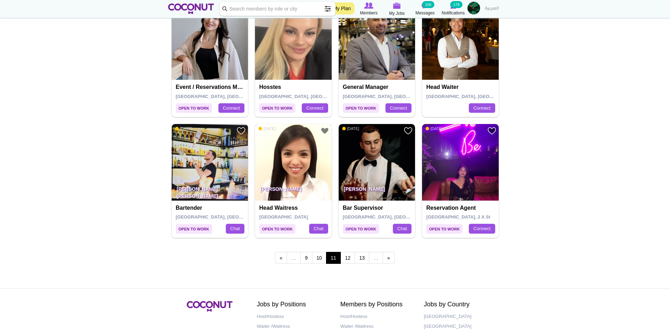
click at [295, 169] on img at bounding box center [293, 162] width 77 height 77
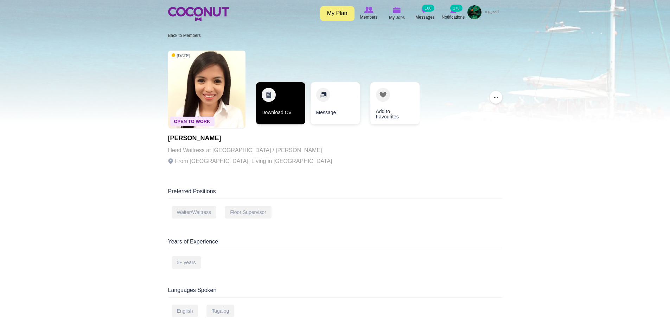
click at [285, 115] on link "Download CV" at bounding box center [280, 103] width 49 height 42
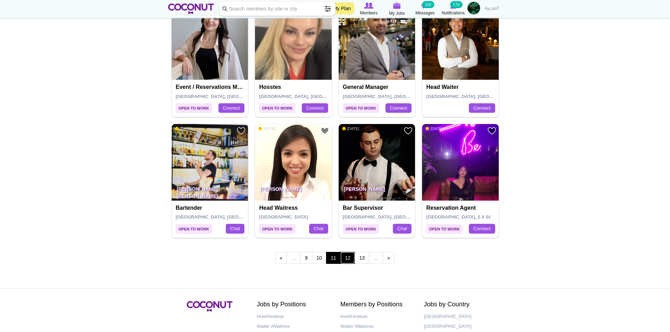
click at [348, 260] on link "12" at bounding box center [347, 258] width 15 height 12
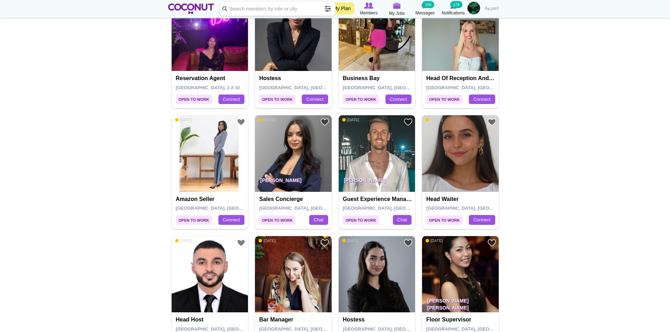
scroll to position [211, 0]
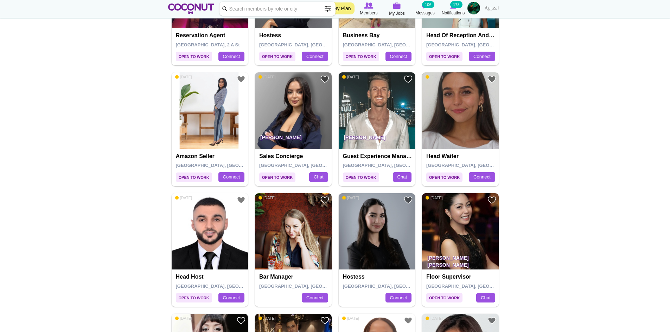
click at [473, 122] on img at bounding box center [460, 110] width 77 height 77
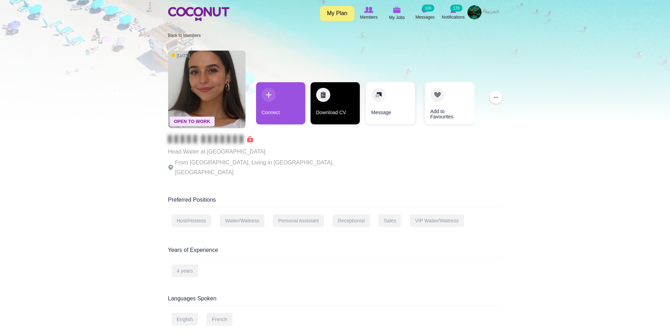
click at [328, 112] on link "Download CV" at bounding box center [334, 103] width 49 height 42
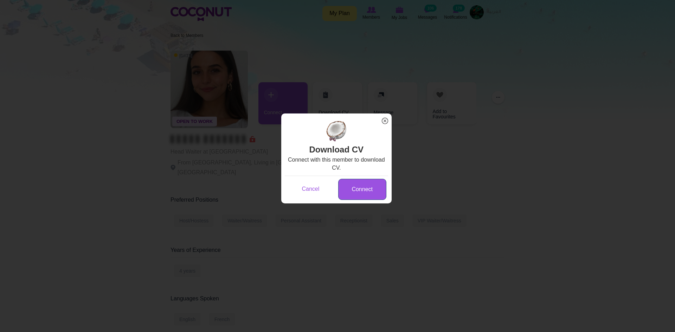
click at [352, 185] on link "Connect" at bounding box center [362, 189] width 48 height 21
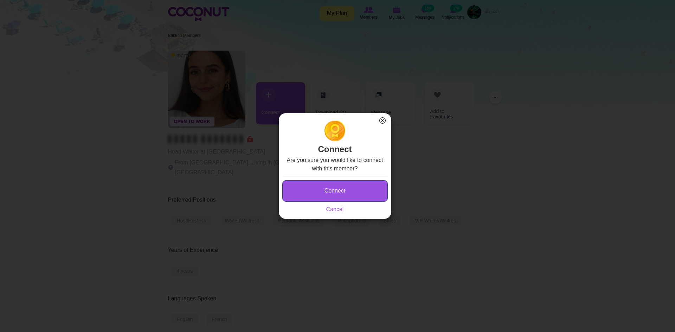
click at [355, 188] on button "Connect" at bounding box center [334, 190] width 105 height 21
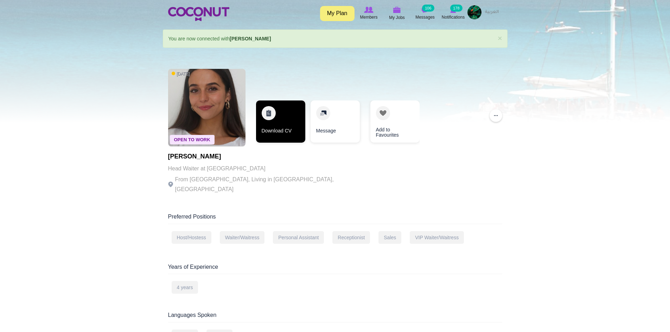
click at [304, 125] on link "Download CV" at bounding box center [280, 122] width 49 height 42
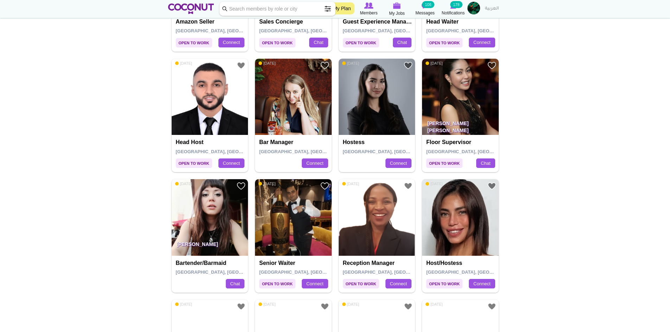
scroll to position [352, 0]
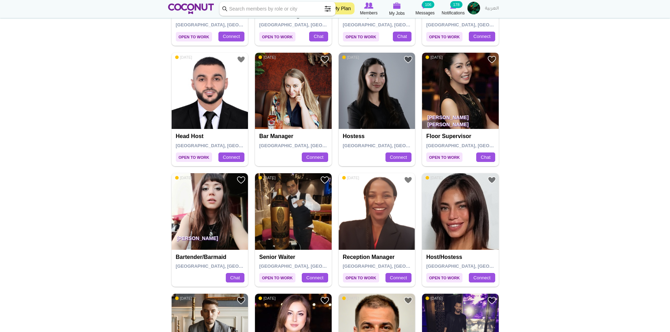
click at [453, 104] on img at bounding box center [460, 91] width 77 height 77
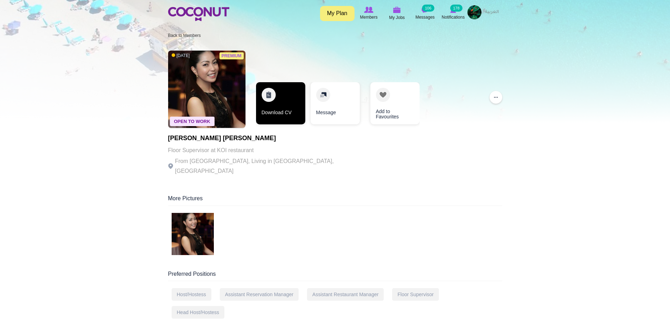
click at [283, 112] on link "Download CV" at bounding box center [280, 103] width 49 height 42
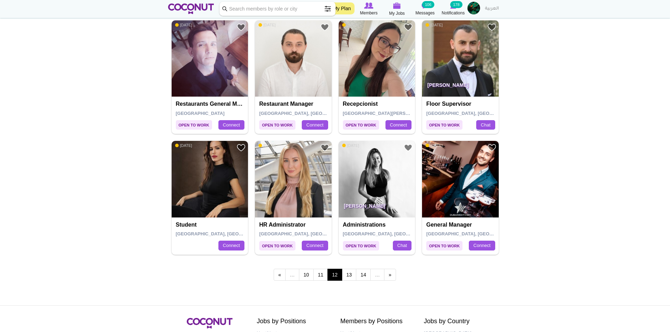
scroll to position [1125, 0]
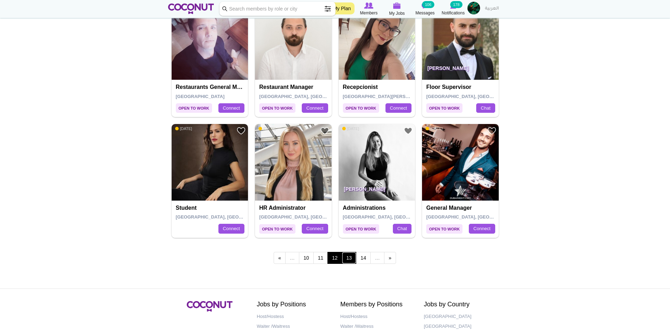
click at [346, 261] on link "13" at bounding box center [349, 258] width 15 height 12
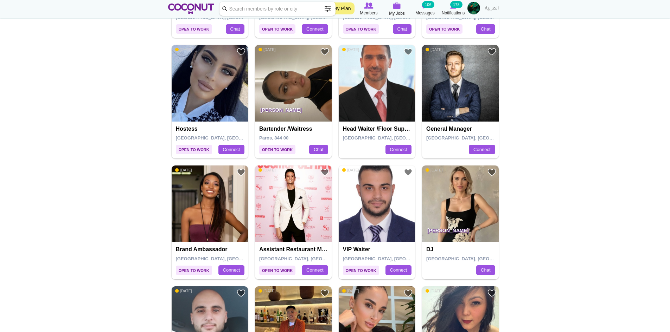
scroll to position [492, 0]
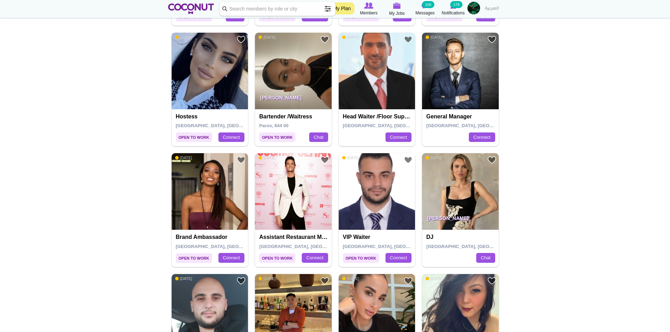
click at [223, 83] on img at bounding box center [210, 71] width 77 height 77
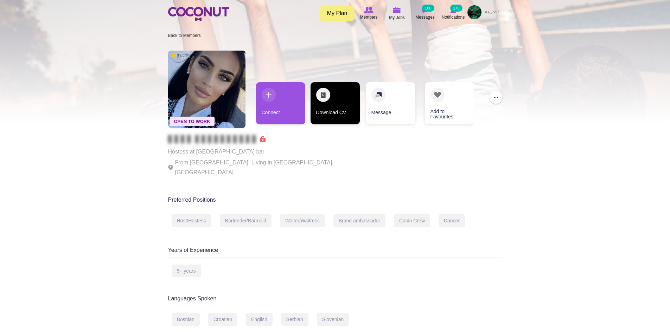
click at [340, 115] on link "Download CV" at bounding box center [334, 103] width 49 height 42
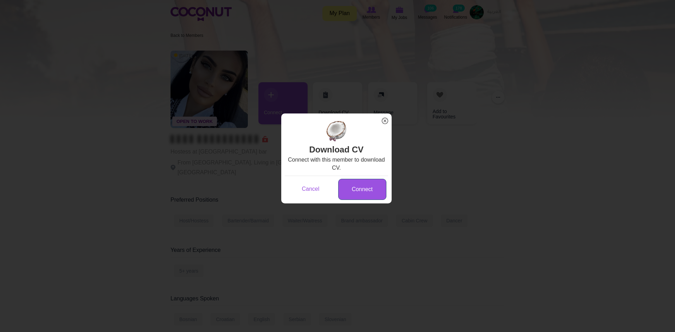
click at [365, 194] on link "Connect" at bounding box center [362, 189] width 48 height 21
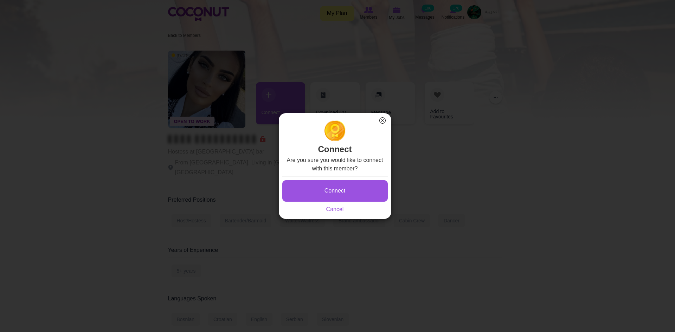
click at [361, 177] on div "Connect Saving... Cancel" at bounding box center [334, 194] width 105 height 37
click at [355, 196] on button "Connect" at bounding box center [334, 190] width 105 height 21
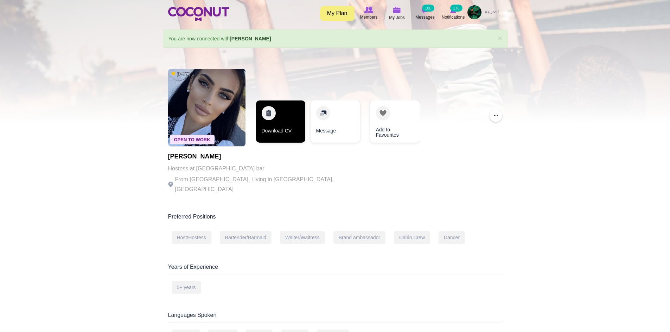
click at [290, 125] on link "Download CV" at bounding box center [280, 122] width 49 height 42
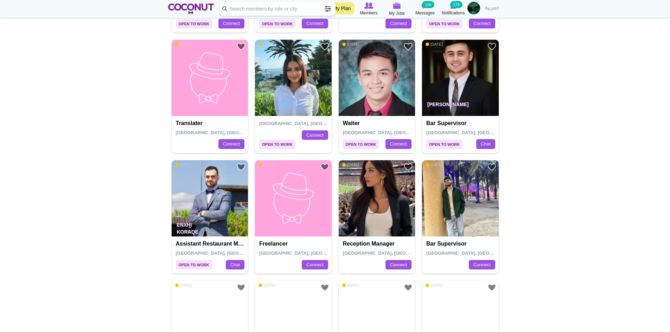
scroll to position [984, 0]
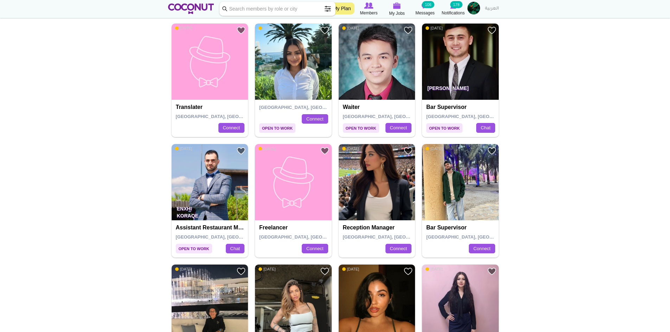
click at [288, 60] on img at bounding box center [293, 62] width 77 height 77
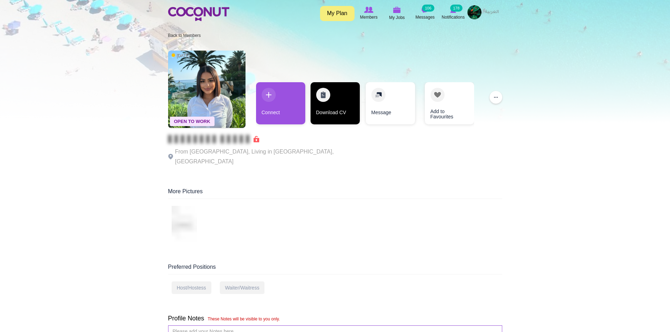
click at [340, 113] on link "Download CV" at bounding box center [334, 103] width 49 height 42
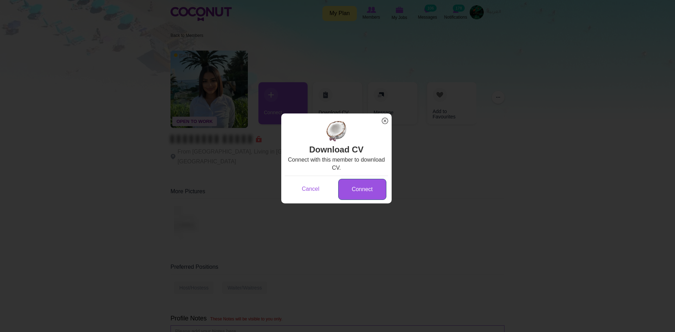
click at [364, 188] on link "Connect" at bounding box center [362, 189] width 48 height 21
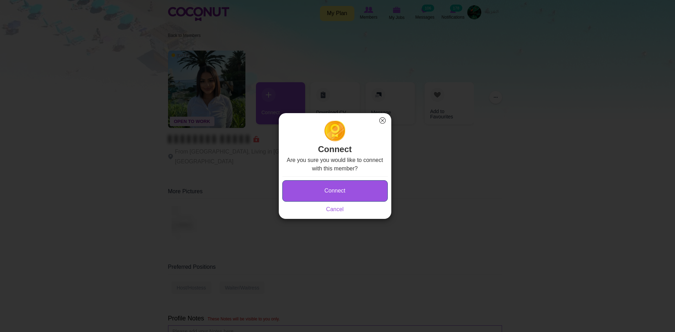
click at [345, 191] on button "Connect" at bounding box center [334, 190] width 105 height 21
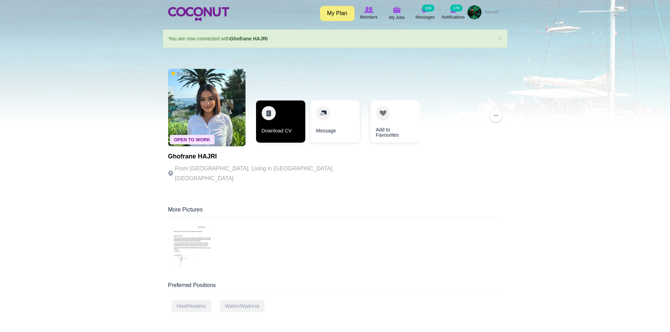
click at [298, 128] on link "Download CV" at bounding box center [280, 122] width 49 height 42
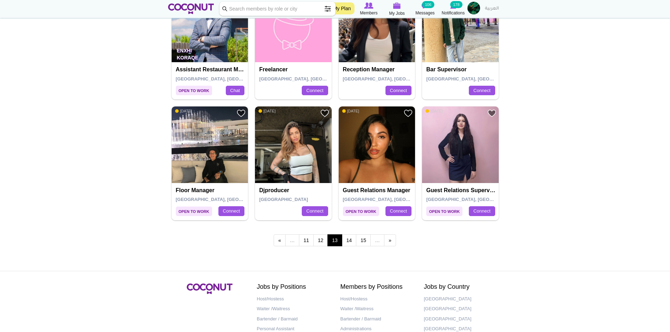
scroll to position [1160, 0]
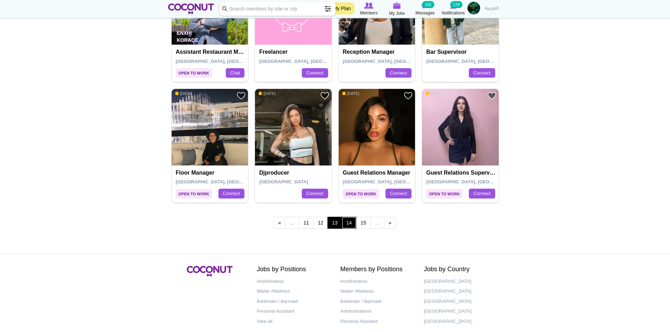
click at [351, 221] on link "14" at bounding box center [349, 223] width 15 height 12
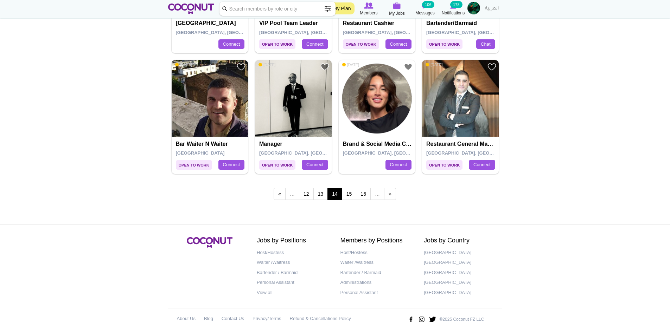
scroll to position [1195, 0]
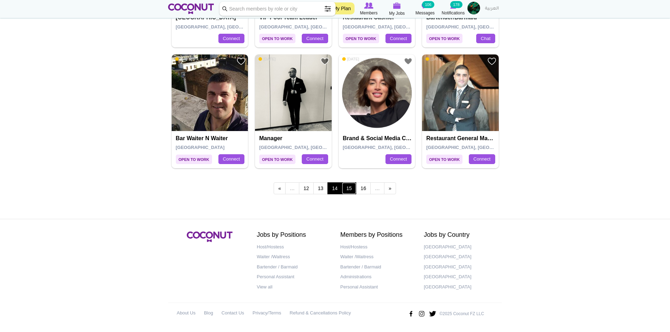
click at [347, 192] on link "15" at bounding box center [349, 188] width 15 height 12
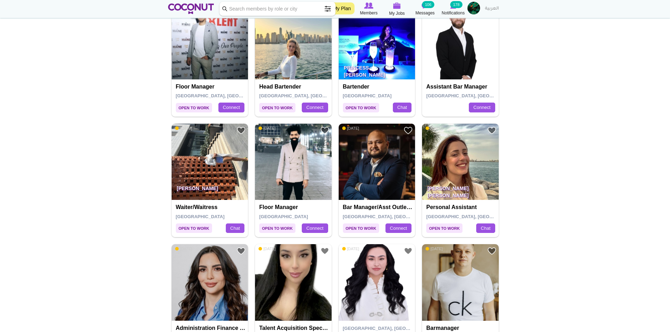
scroll to position [316, 0]
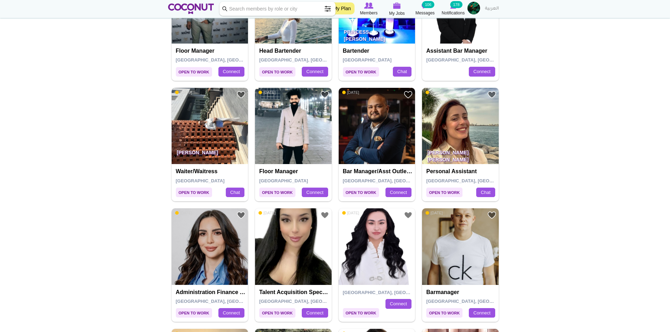
click at [218, 123] on img at bounding box center [210, 126] width 77 height 77
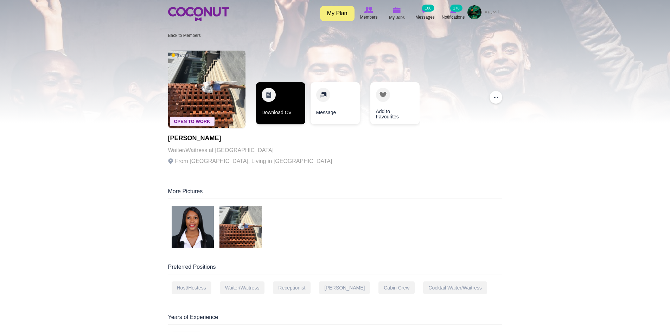
click at [262, 108] on link "Download CV" at bounding box center [280, 103] width 49 height 42
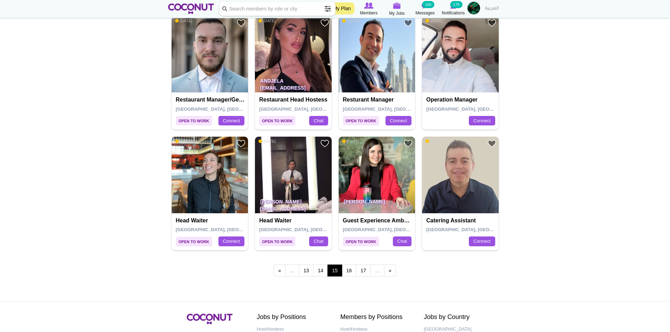
scroll to position [1125, 0]
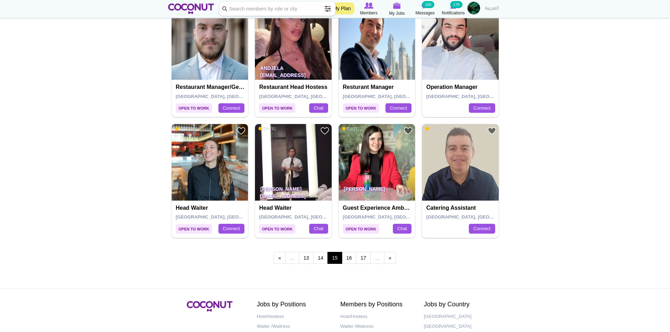
click at [201, 150] on img at bounding box center [210, 162] width 77 height 77
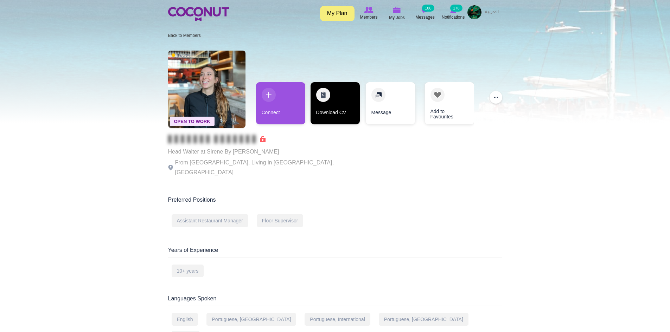
click at [336, 104] on link "Download CV" at bounding box center [334, 103] width 49 height 42
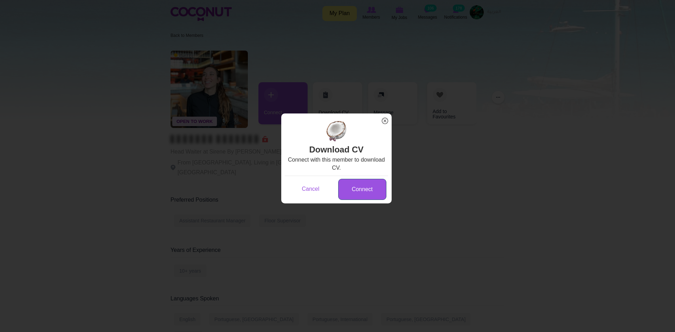
click at [370, 183] on link "Connect" at bounding box center [362, 189] width 48 height 21
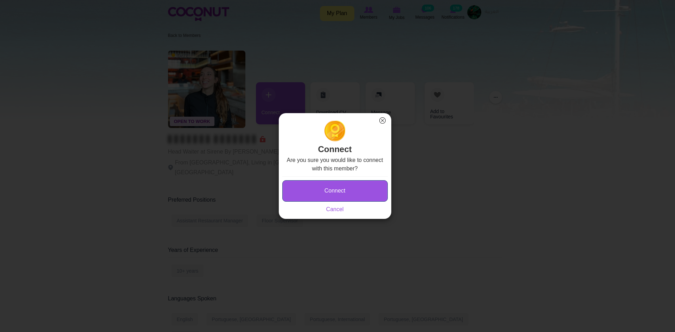
click at [368, 186] on button "Connect" at bounding box center [334, 190] width 105 height 21
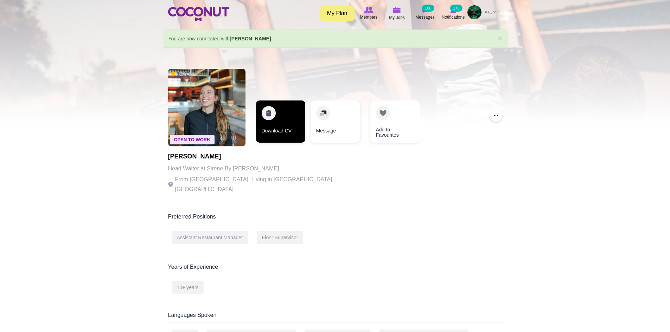
click at [267, 131] on link "Download CV" at bounding box center [280, 122] width 49 height 42
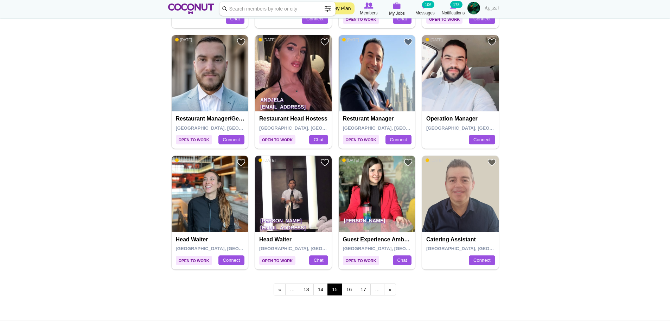
scroll to position [1125, 0]
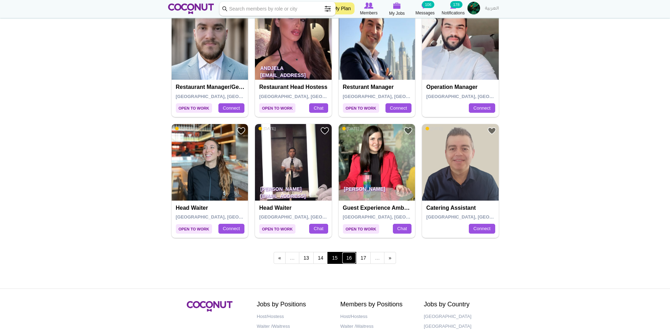
click at [350, 259] on link "16" at bounding box center [349, 258] width 15 height 12
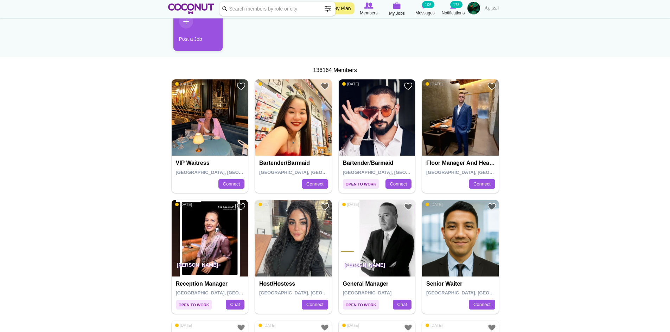
scroll to position [105, 0]
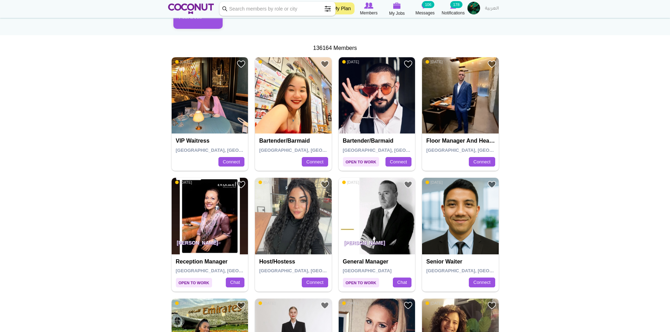
click at [221, 117] on img at bounding box center [210, 95] width 77 height 77
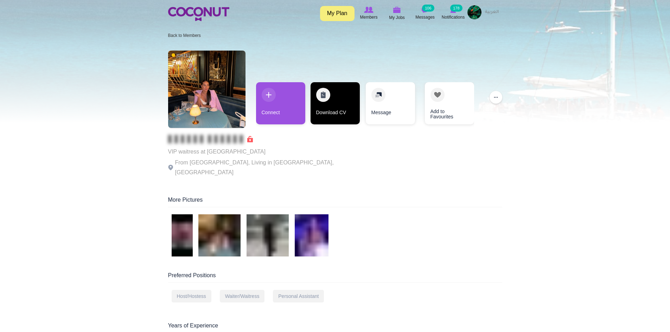
click at [330, 108] on link "Download CV" at bounding box center [334, 103] width 49 height 42
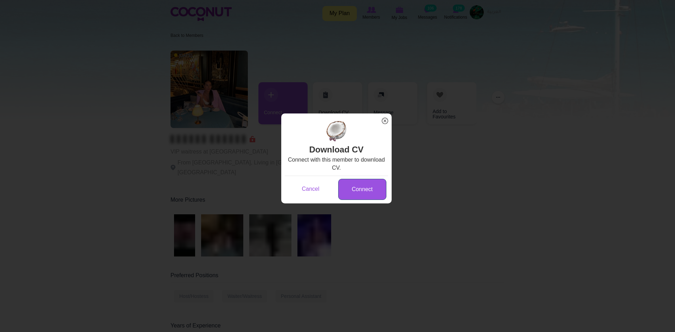
click at [370, 196] on link "Connect" at bounding box center [362, 189] width 48 height 21
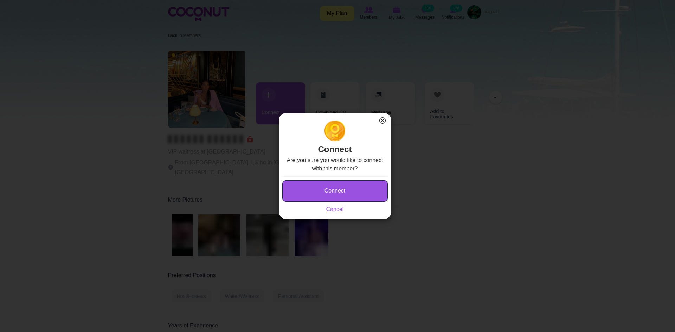
click at [367, 192] on button "Connect" at bounding box center [334, 190] width 105 height 21
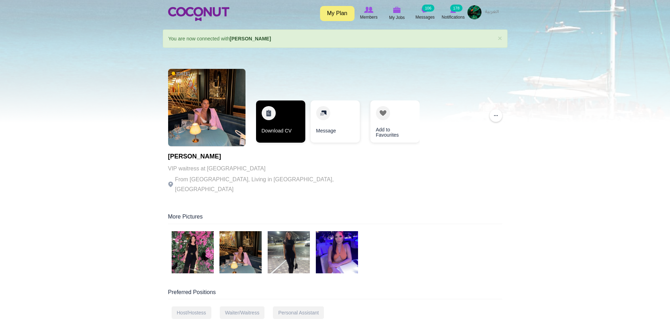
click at [279, 123] on link "Download CV" at bounding box center [280, 122] width 49 height 42
